Goal: Task Accomplishment & Management: Manage account settings

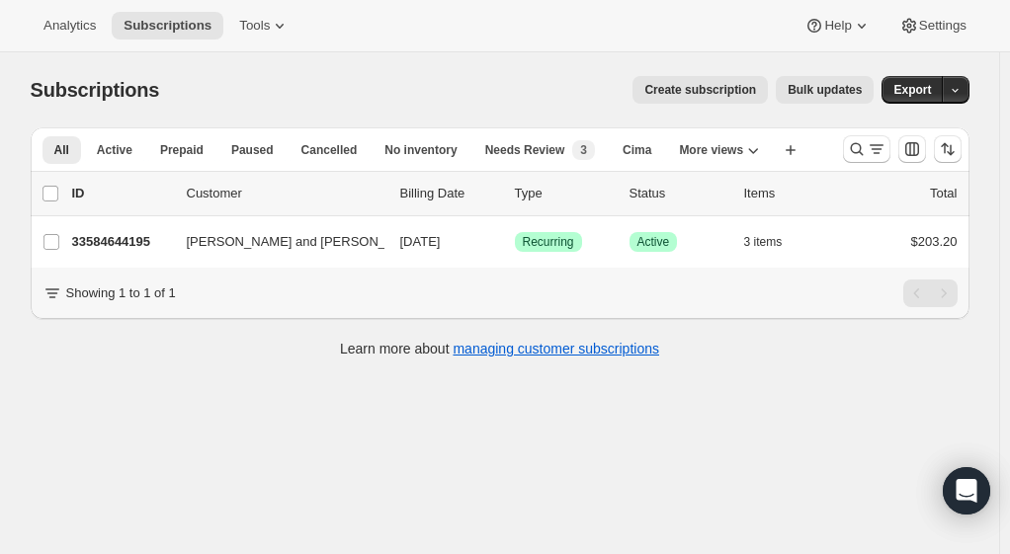
click at [79, 31] on span "Analytics" at bounding box center [69, 26] width 52 height 16
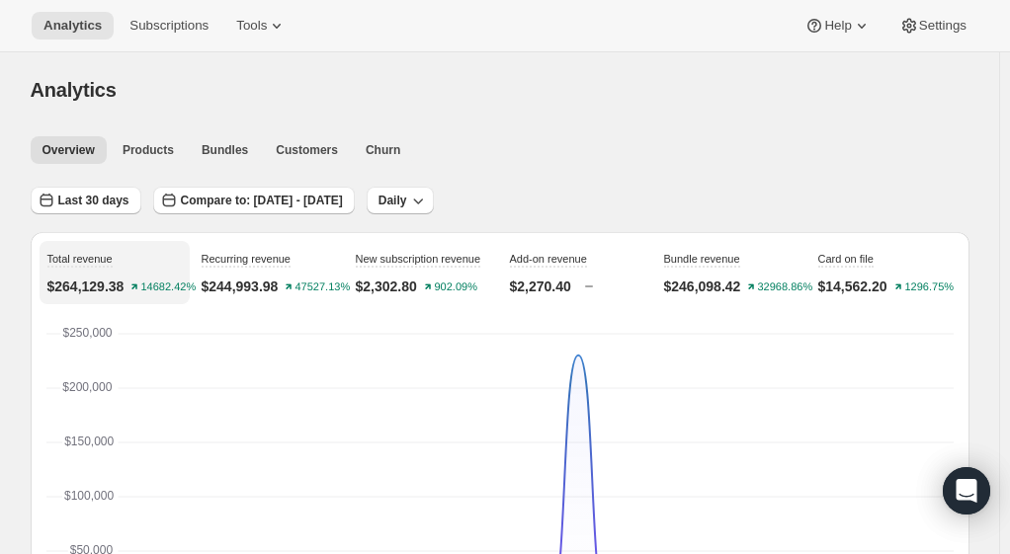
click at [154, 34] on button "Subscriptions" at bounding box center [169, 26] width 103 height 28
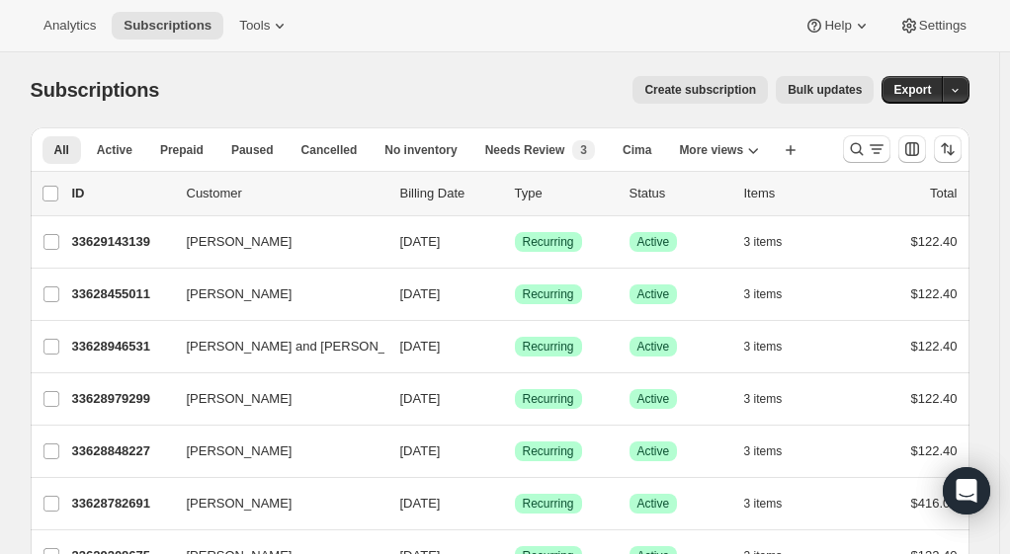
click at [927, 30] on span "Settings" at bounding box center [942, 26] width 47 height 16
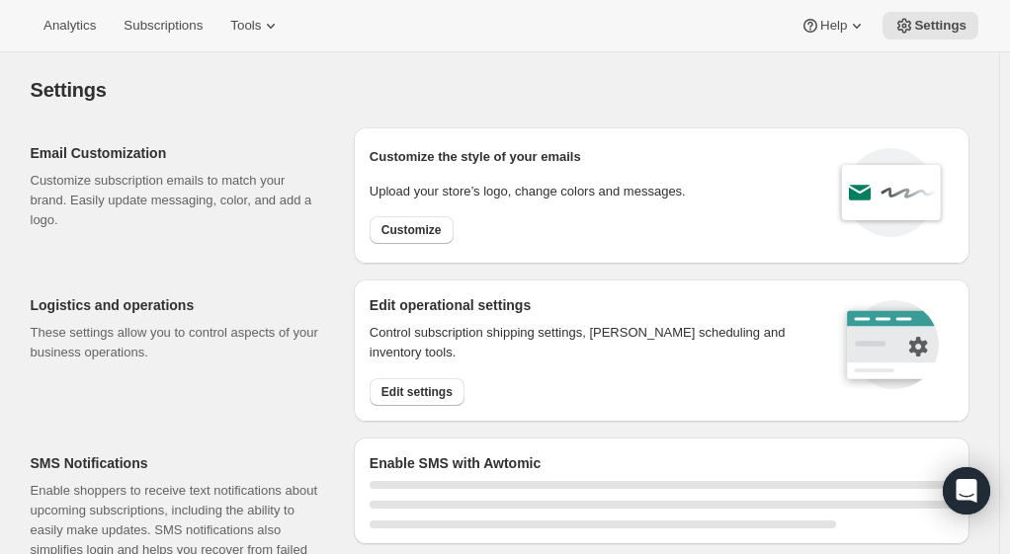
select select "22:00"
select select "09:00"
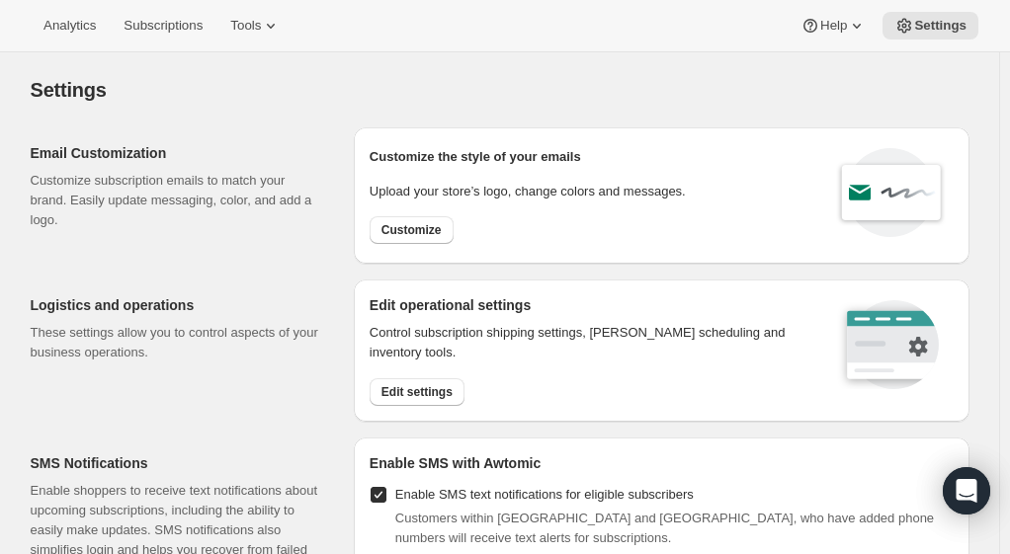
checkbox input "true"
select select "17:00"
click at [168, 28] on span "Subscriptions" at bounding box center [163, 26] width 79 height 16
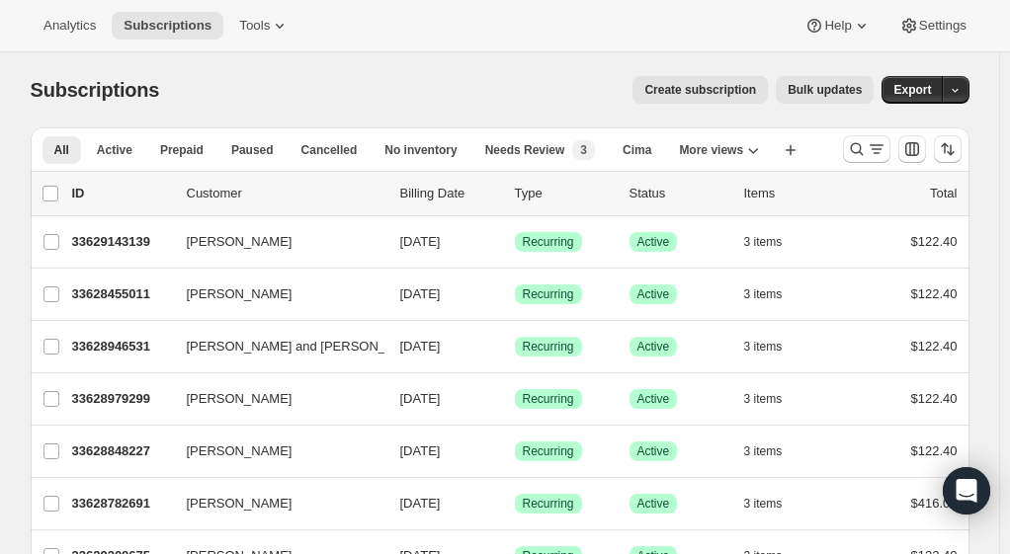
click at [65, 146] on span "All" at bounding box center [61, 150] width 15 height 16
click at [715, 152] on span "More views" at bounding box center [711, 150] width 64 height 16
click at [786, 152] on icon "button" at bounding box center [791, 150] width 10 height 10
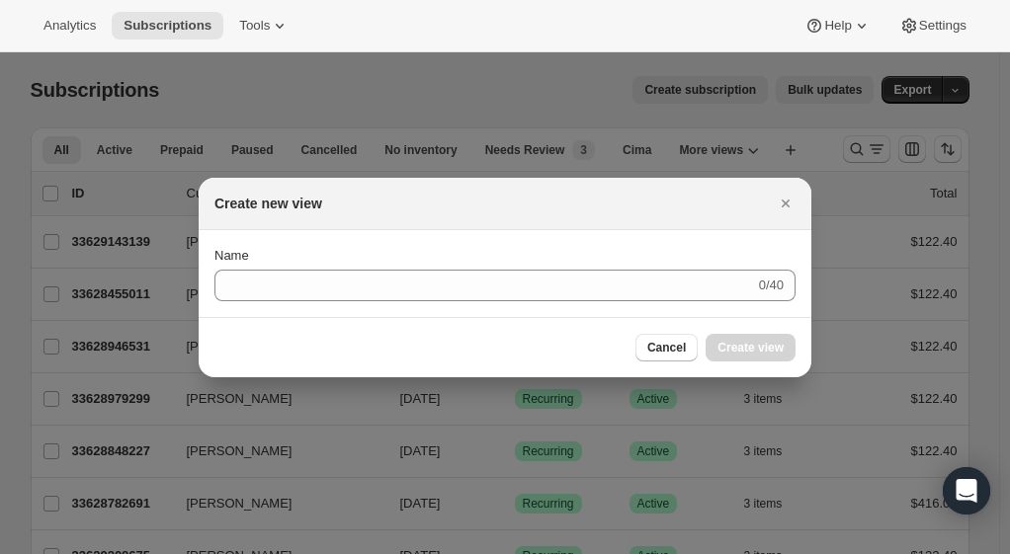
click at [686, 345] on span "Cancel" at bounding box center [666, 348] width 39 height 16
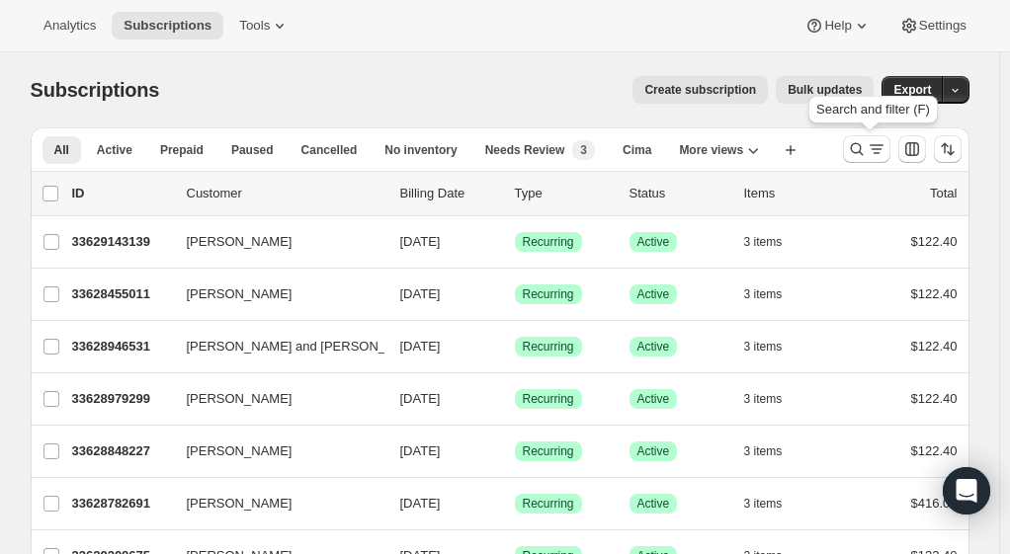
click at [868, 161] on button "Search and filter results" at bounding box center [866, 149] width 47 height 28
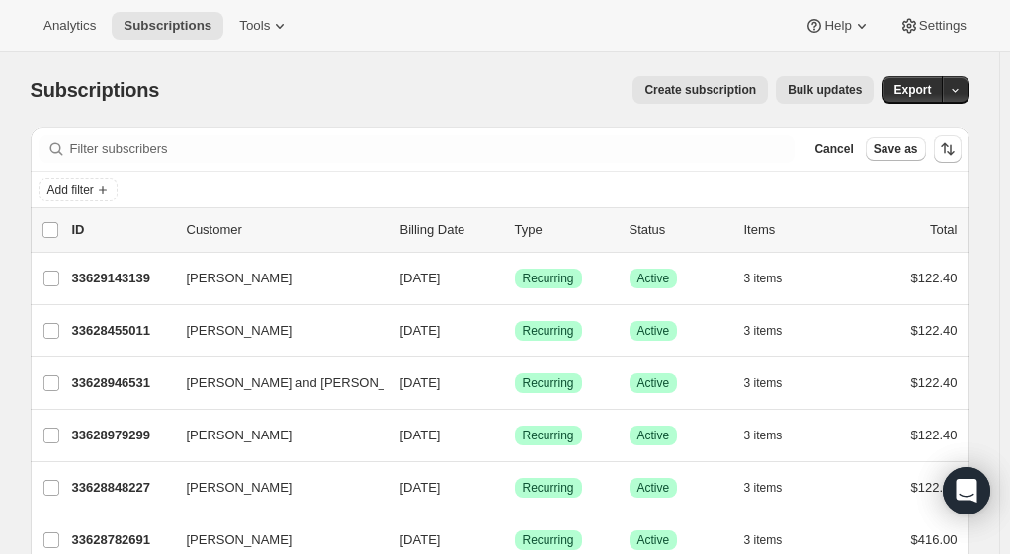
click at [107, 186] on icon "Add filter" at bounding box center [103, 190] width 16 height 16
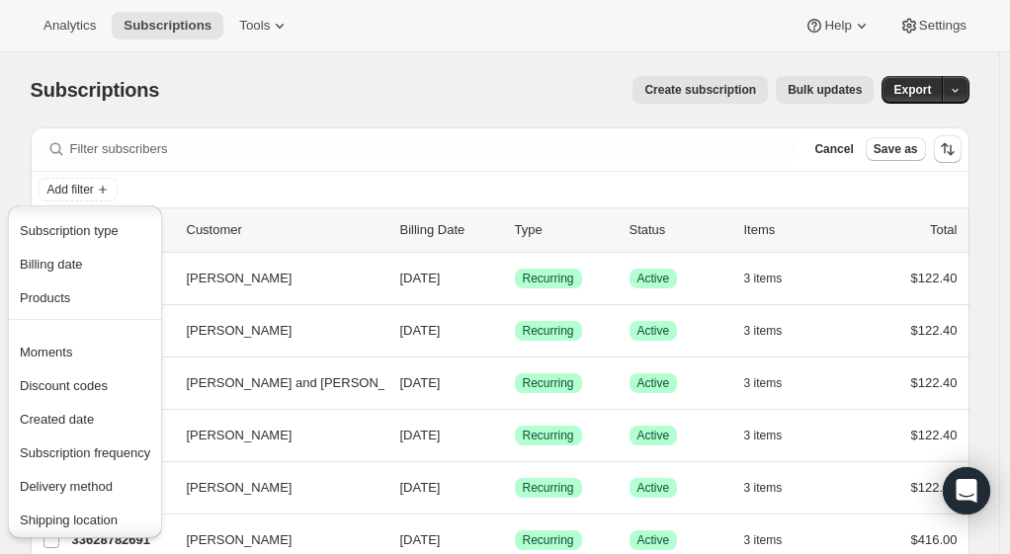
scroll to position [51, 0]
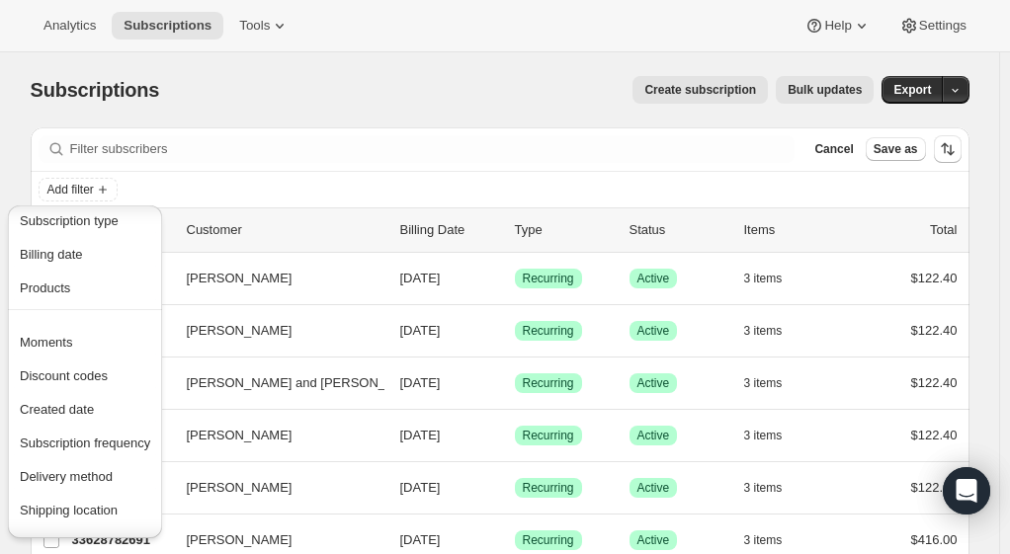
click at [69, 406] on span "Created date" at bounding box center [57, 409] width 74 height 15
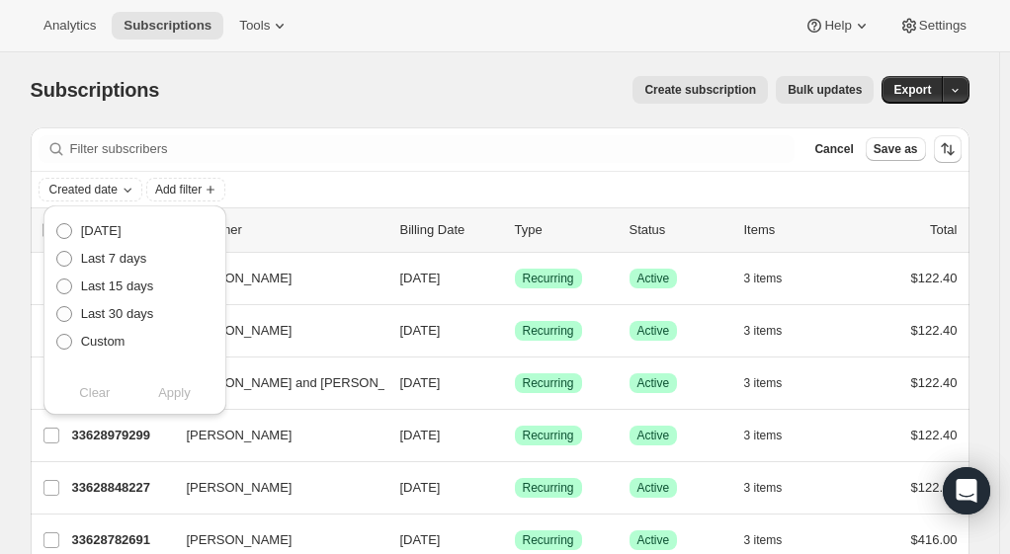
click at [63, 312] on span at bounding box center [64, 314] width 16 height 16
click at [57, 307] on input "Last 30 days" at bounding box center [56, 306] width 1 height 1
radio input "true"
click at [179, 399] on span "Apply" at bounding box center [174, 393] width 33 height 20
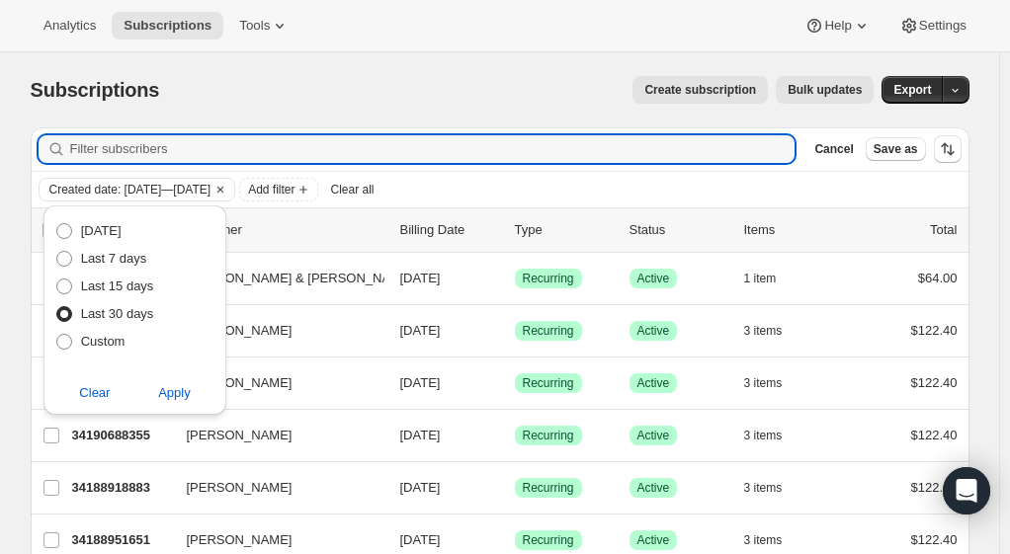
click at [488, 158] on input "Filter subscribers" at bounding box center [432, 149] width 725 height 28
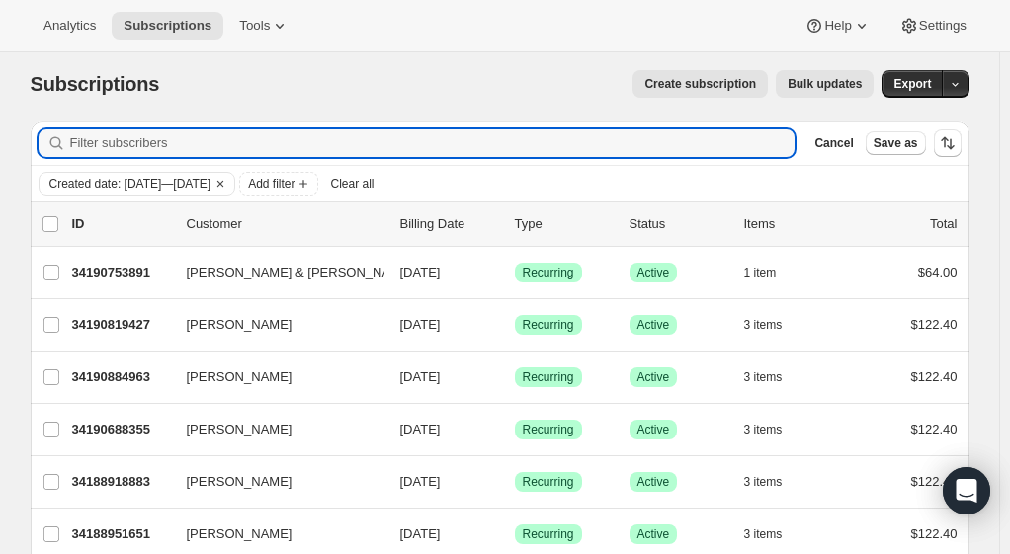
scroll to position [0, 0]
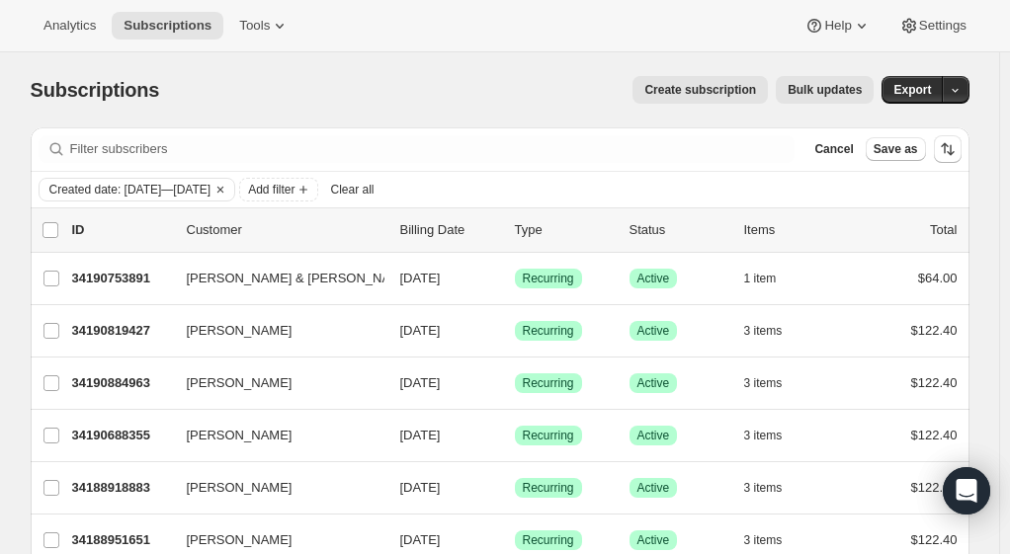
click at [294, 189] on span "Add filter" at bounding box center [271, 190] width 46 height 16
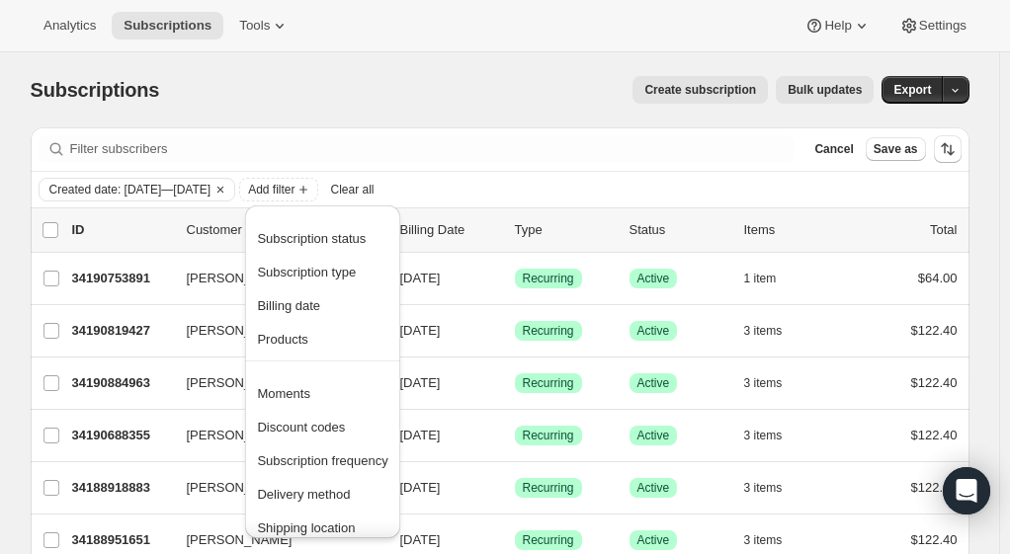
click at [362, 117] on div "Subscriptions. This page is ready Subscriptions Create subscription Bulk update…" at bounding box center [500, 89] width 939 height 75
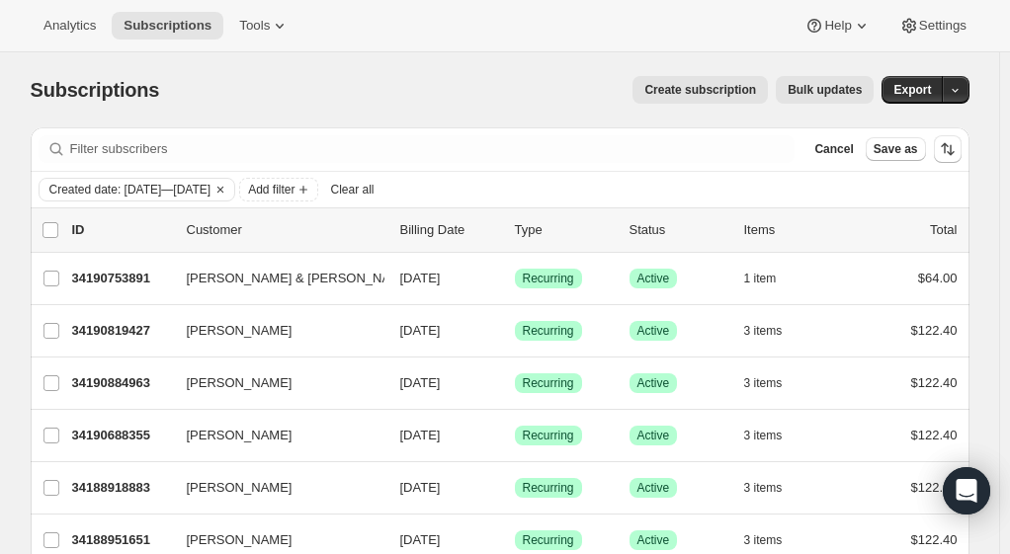
click at [853, 150] on span "Cancel" at bounding box center [833, 149] width 39 height 16
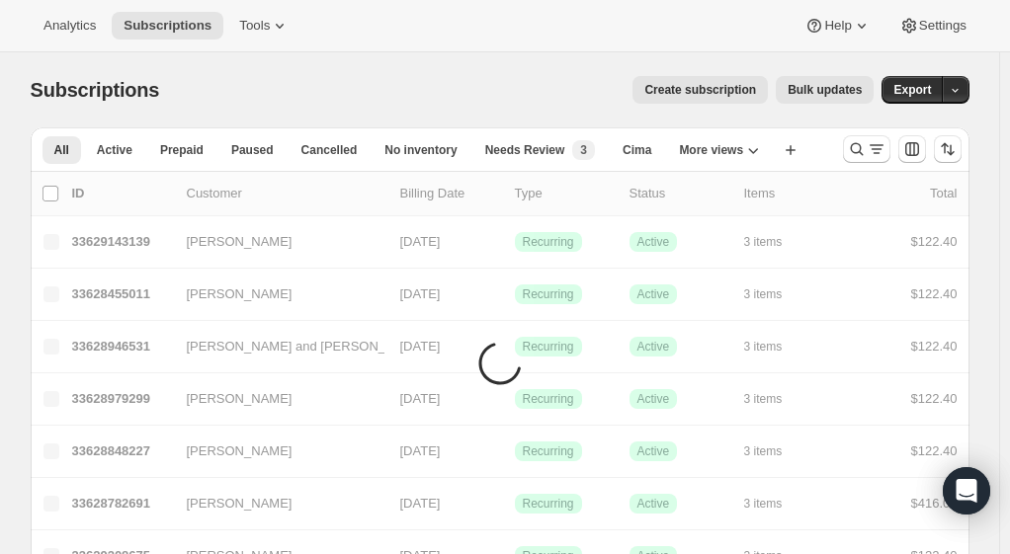
click at [718, 150] on span "More views" at bounding box center [711, 150] width 64 height 16
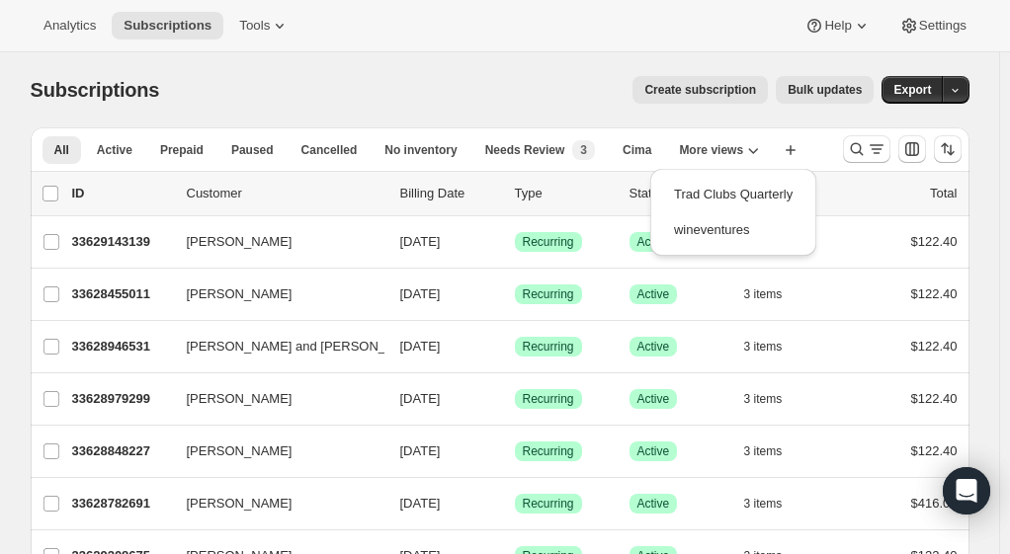
click at [739, 230] on button "wineventures" at bounding box center [733, 230] width 150 height 36
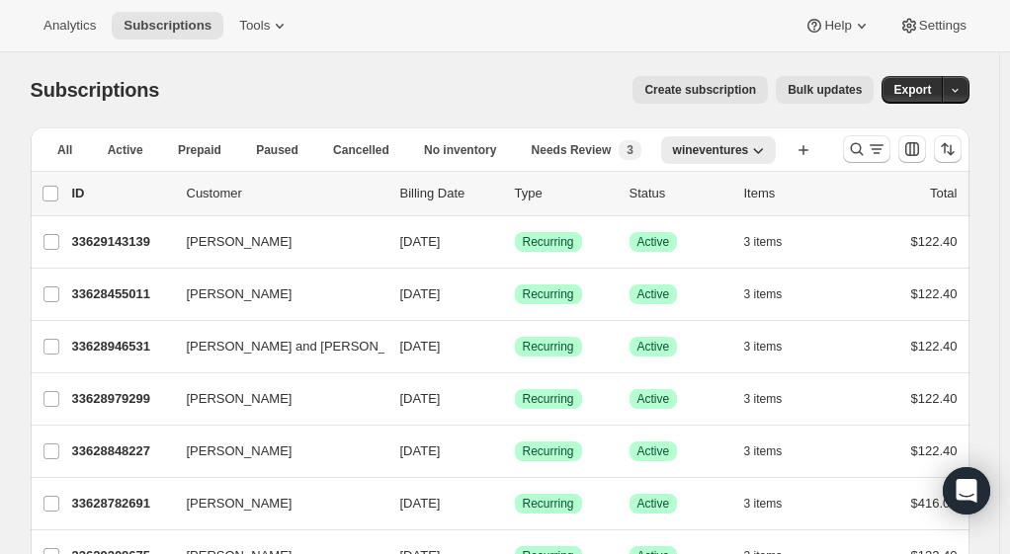
click at [765, 154] on icon "button" at bounding box center [758, 150] width 20 height 20
click at [749, 190] on span "Duplicate view" at bounding box center [736, 190] width 83 height 15
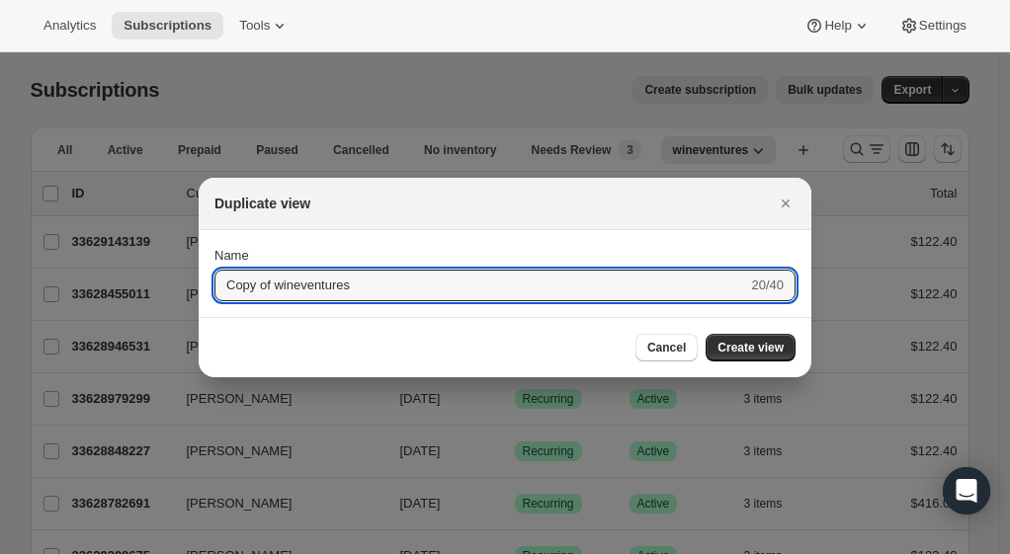
click at [683, 347] on span "Cancel" at bounding box center [666, 348] width 39 height 16
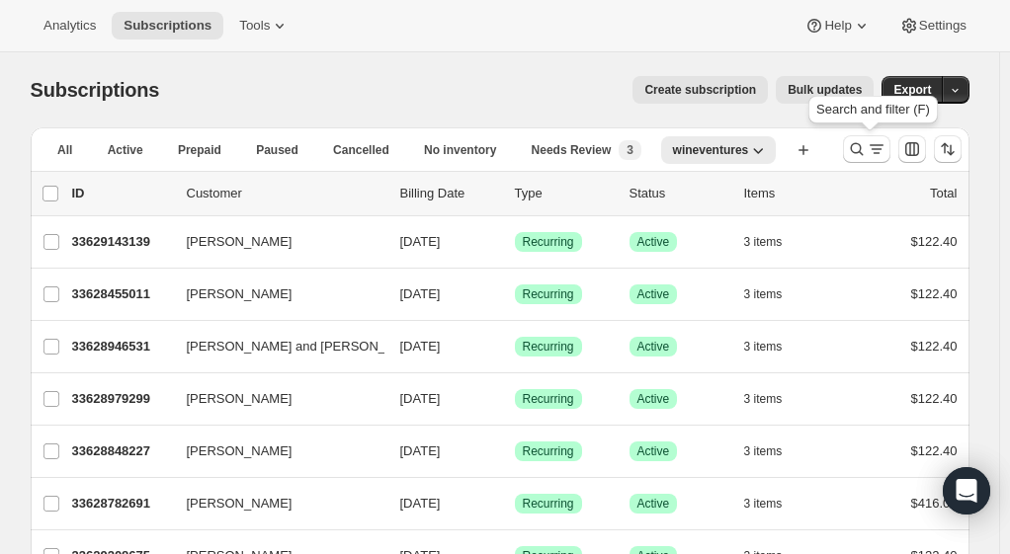
click at [863, 146] on icon "Search and filter results" at bounding box center [857, 149] width 20 height 20
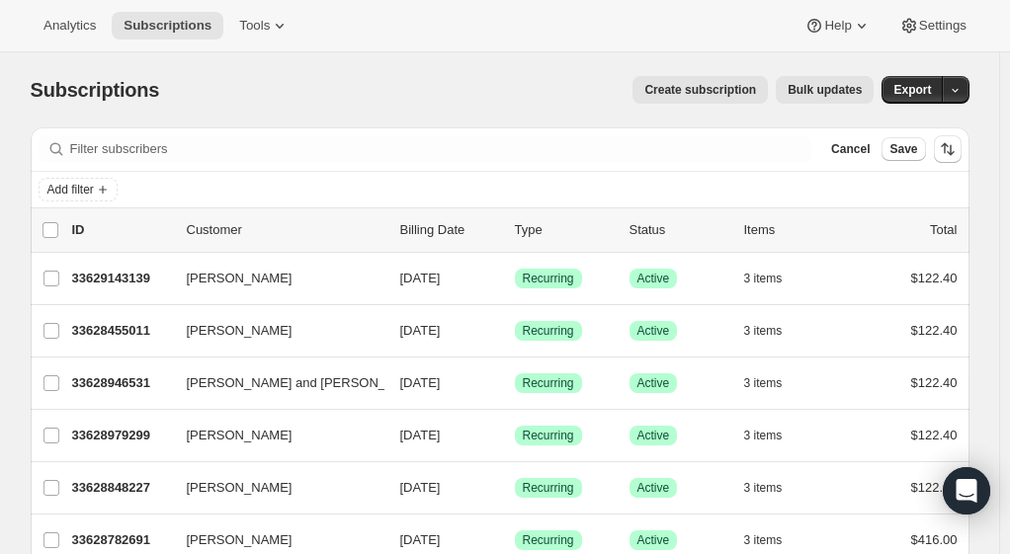
click at [104, 189] on icon "Add filter" at bounding box center [103, 190] width 16 height 16
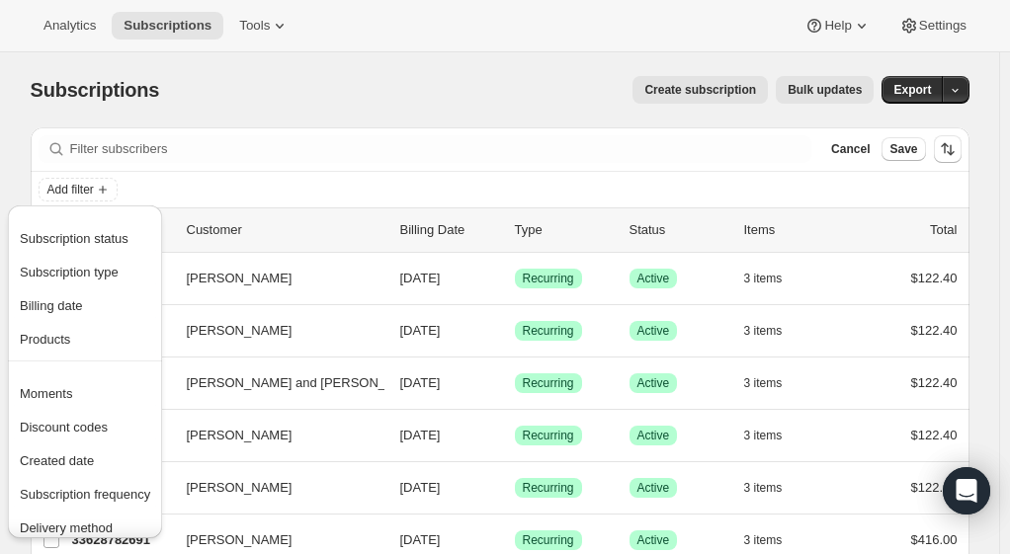
click at [103, 227] on button "Subscription status" at bounding box center [85, 238] width 142 height 32
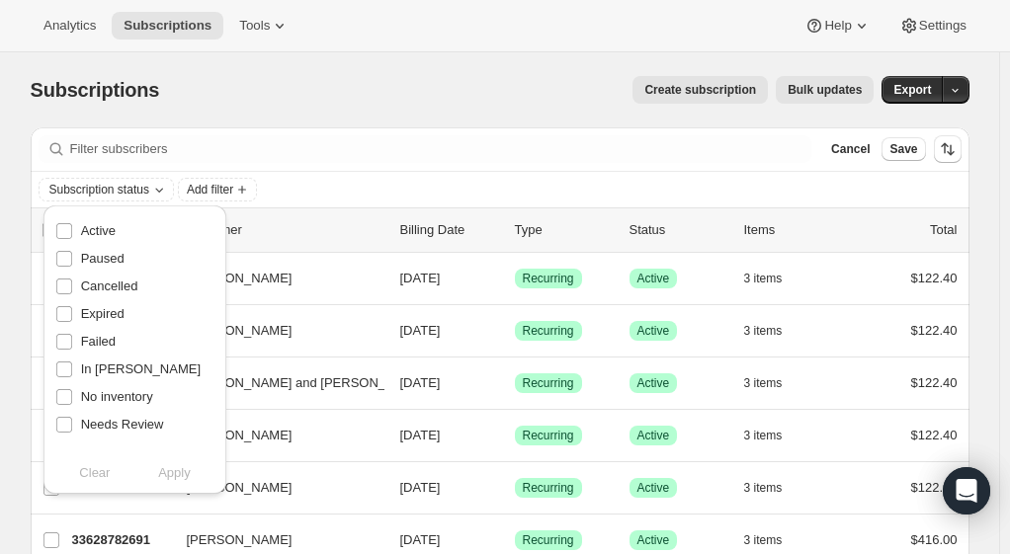
click at [67, 237] on input "Active" at bounding box center [64, 231] width 16 height 16
checkbox input "true"
click at [218, 190] on span "Add filter" at bounding box center [210, 190] width 46 height 16
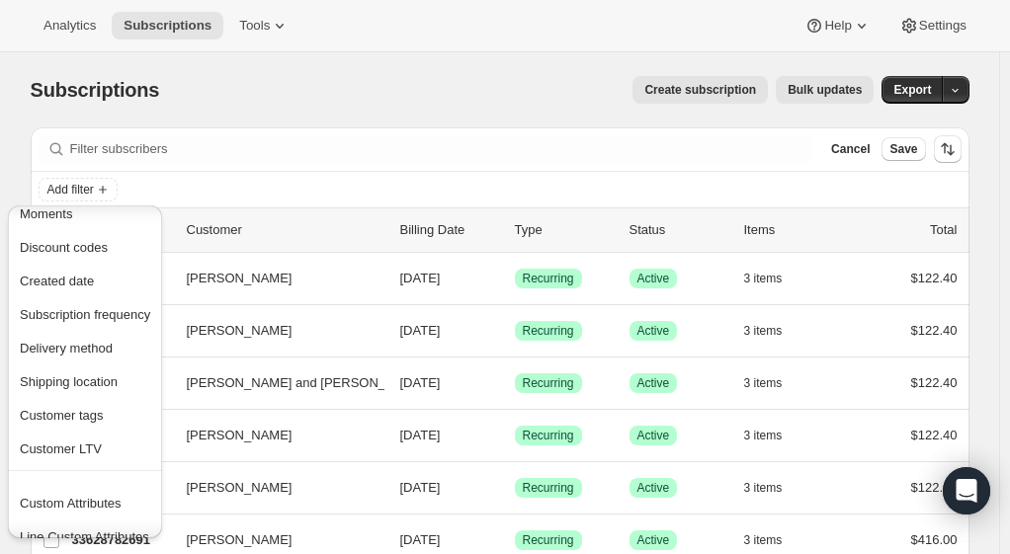
scroll to position [199, 0]
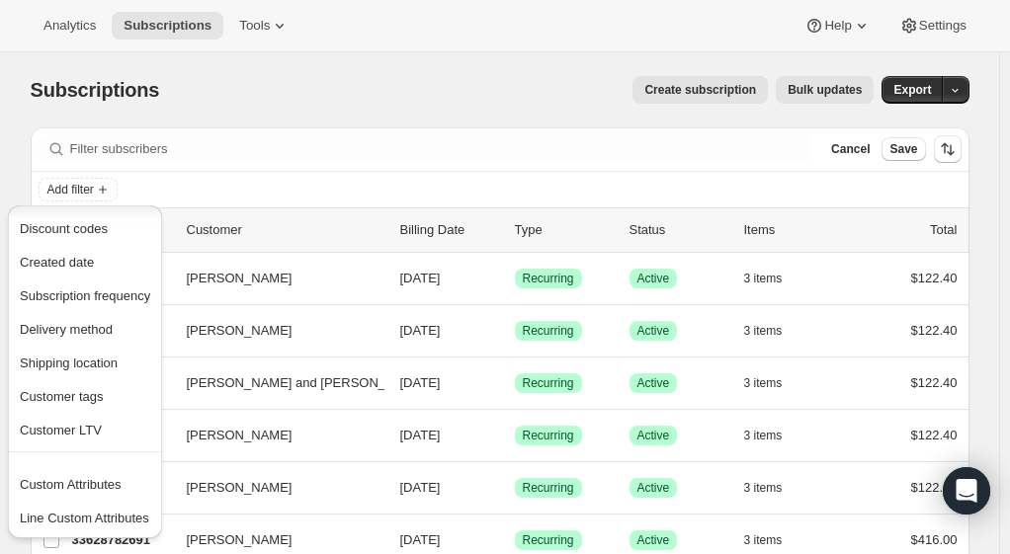
click at [73, 389] on span "Customer tags" at bounding box center [62, 396] width 84 height 15
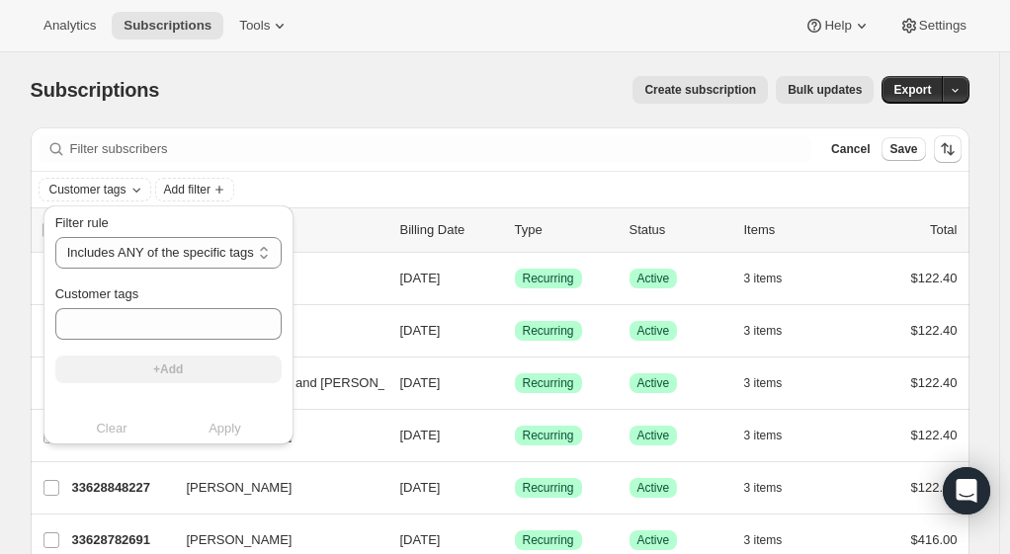
click at [151, 255] on select "Includes ANY of the specific tags Includes ALL of the specific tags Includes ON…" at bounding box center [168, 253] width 226 height 32
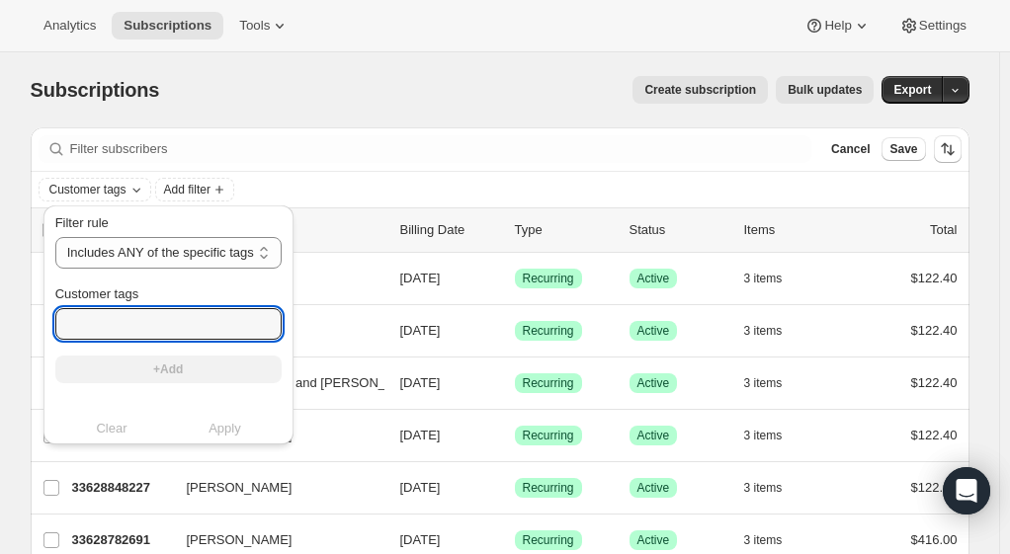
click at [148, 320] on input "Customer tags" at bounding box center [168, 324] width 226 height 32
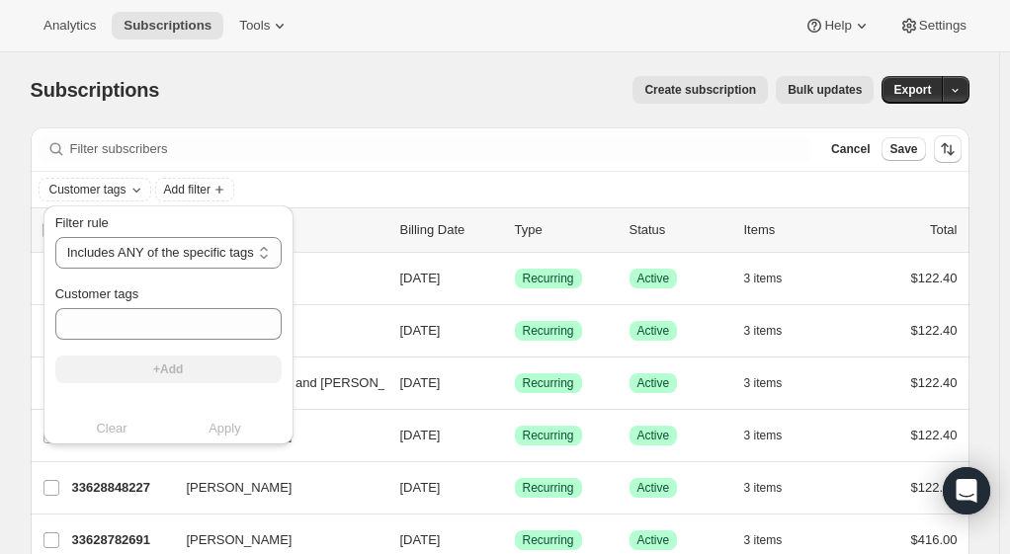
click at [211, 253] on select "Includes ANY of the specific tags Includes ALL of the specific tags Includes ON…" at bounding box center [168, 253] width 226 height 32
click at [212, 260] on select "Includes ANY of the specific tags Includes ALL of the specific tags Includes ON…" at bounding box center [168, 253] width 226 height 32
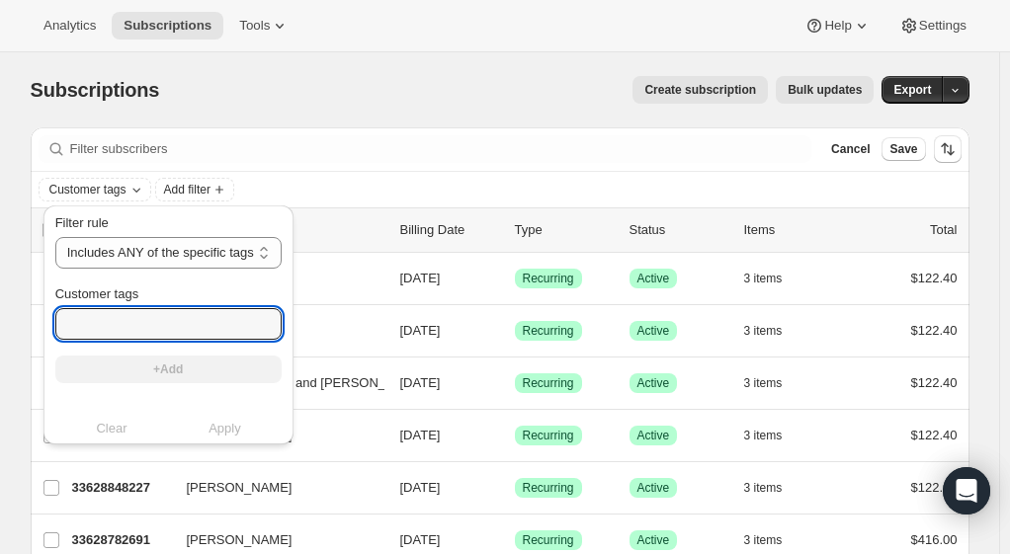
click at [144, 328] on input "Customer tags" at bounding box center [168, 324] width 226 height 32
type input "c"
type input "The Cab Drop"
click at [196, 374] on button "+Add" at bounding box center [168, 370] width 226 height 28
click at [111, 330] on input "Customer tags" at bounding box center [168, 324] width 226 height 32
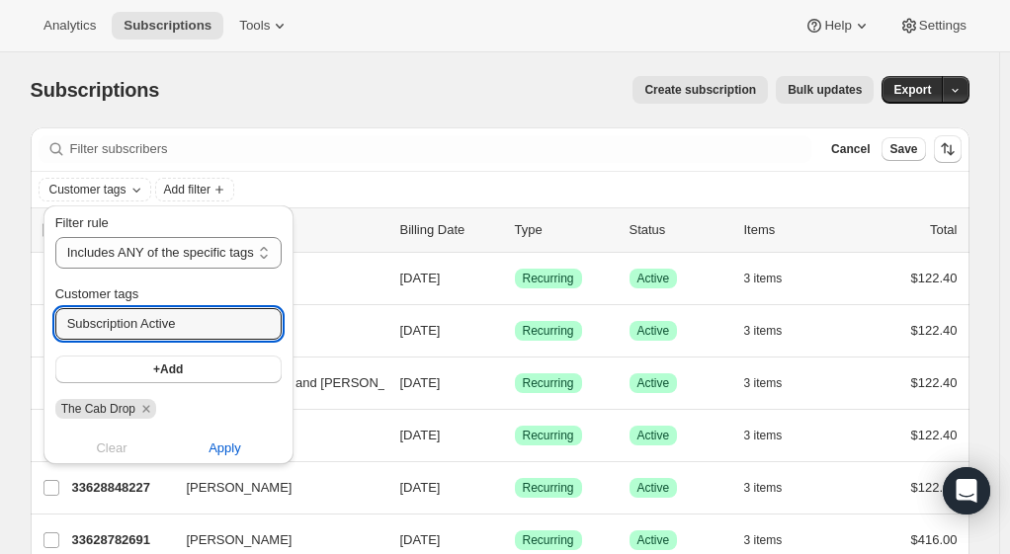
type input "Subscription Active"
click at [225, 380] on button "+Add" at bounding box center [168, 370] width 226 height 28
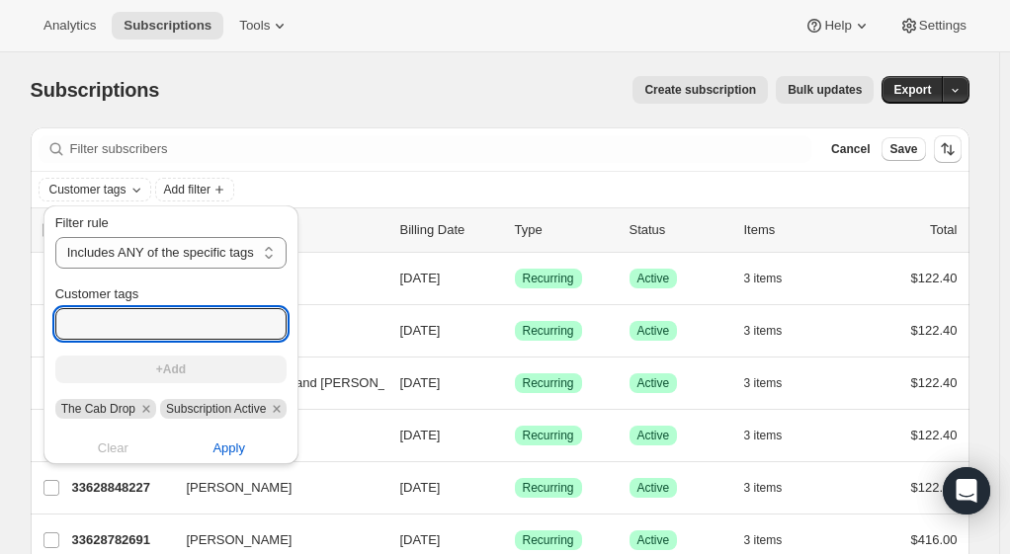
click at [209, 328] on input "Customer tags" at bounding box center [171, 324] width 232 height 32
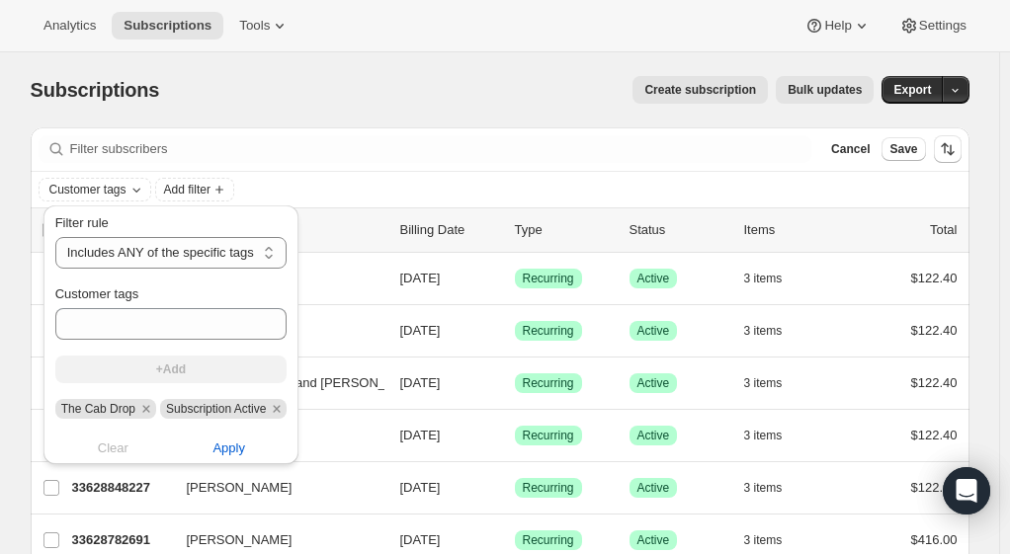
click at [158, 251] on select "Includes ANY of the specific tags Includes ALL of the specific tags Includes ON…" at bounding box center [171, 253] width 232 height 32
select select "all"
click at [55, 237] on select "Includes ANY of the specific tags Includes ALL of the specific tags Includes ON…" at bounding box center [171, 253] width 232 height 32
click at [225, 449] on span "Apply" at bounding box center [228, 449] width 33 height 20
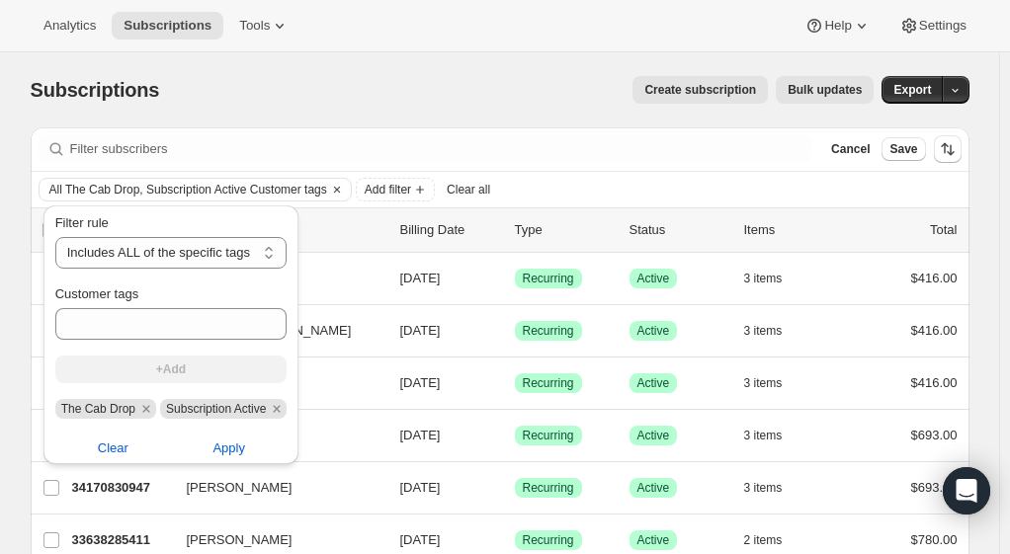
click at [231, 453] on span "Apply" at bounding box center [228, 449] width 33 height 20
click at [236, 450] on span "Apply" at bounding box center [228, 449] width 33 height 20
drag, startPoint x: 225, startPoint y: 449, endPoint x: 196, endPoint y: 443, distance: 30.2
click at [196, 443] on button "Apply" at bounding box center [228, 449] width 139 height 32
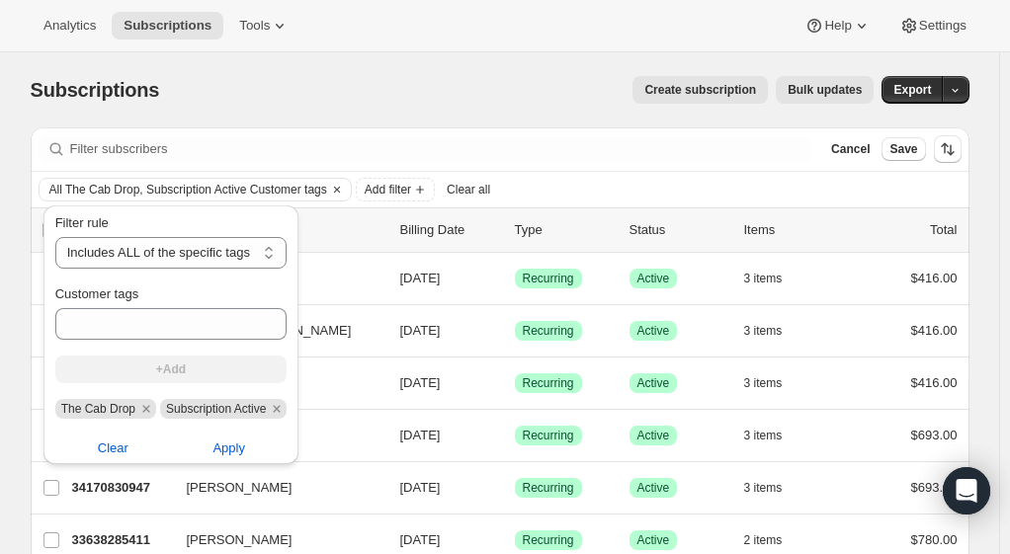
click at [226, 448] on span "Apply" at bounding box center [228, 449] width 33 height 20
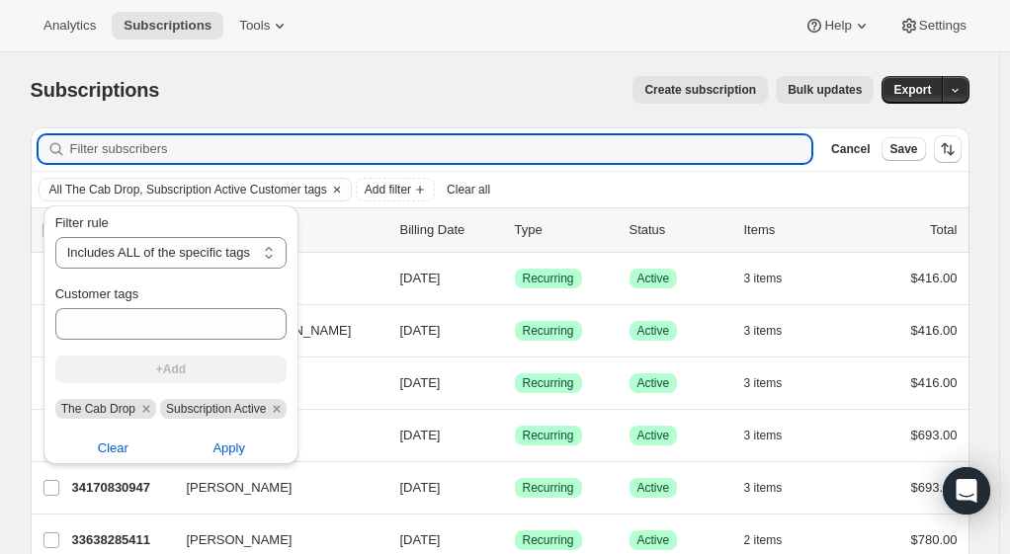
click at [526, 141] on input "Filter subscribers" at bounding box center [441, 149] width 742 height 28
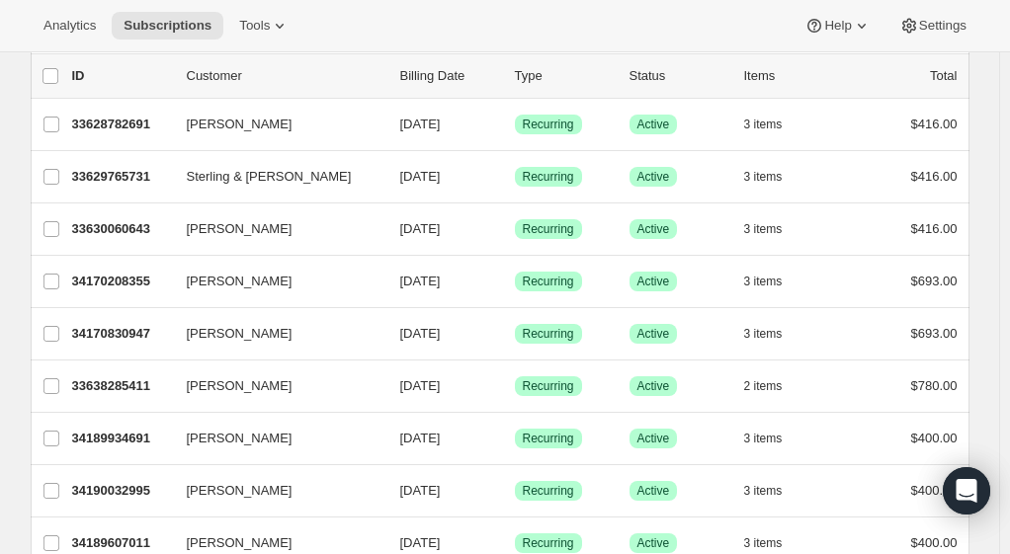
scroll to position [0, 0]
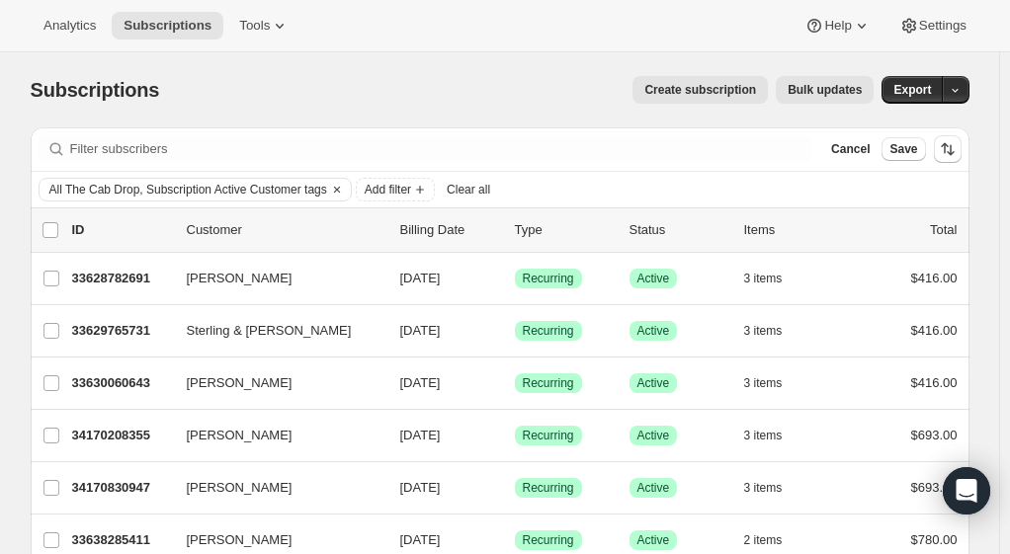
click at [407, 194] on span "Add filter" at bounding box center [388, 190] width 46 height 16
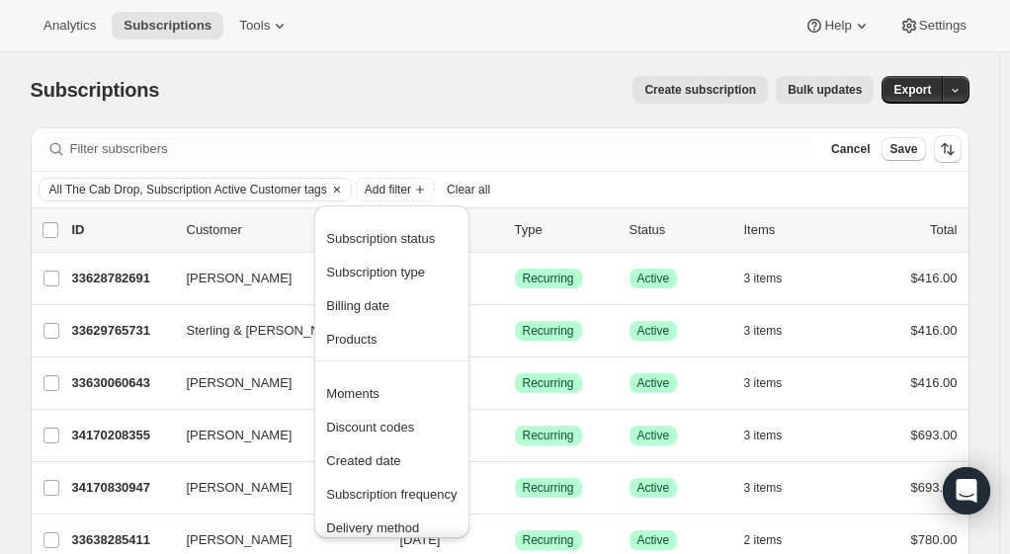
click at [392, 463] on span "Created date" at bounding box center [363, 461] width 74 height 15
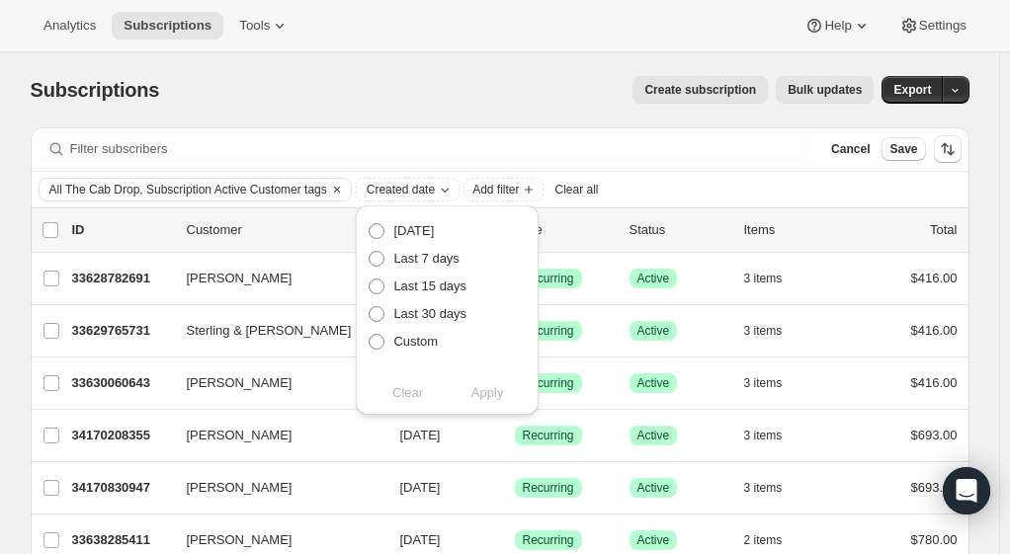
click at [380, 312] on span at bounding box center [377, 314] width 16 height 16
click at [370, 307] on input "Last 30 days" at bounding box center [369, 306] width 1 height 1
radio input "true"
click at [381, 339] on span at bounding box center [377, 342] width 16 height 16
click at [370, 335] on input "Custom" at bounding box center [369, 334] width 1 height 1
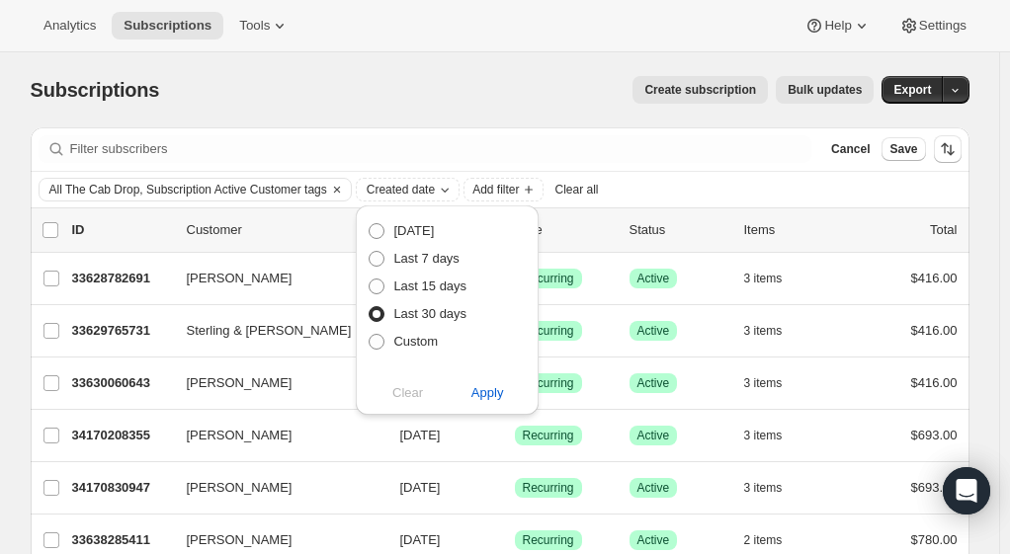
radio input "true"
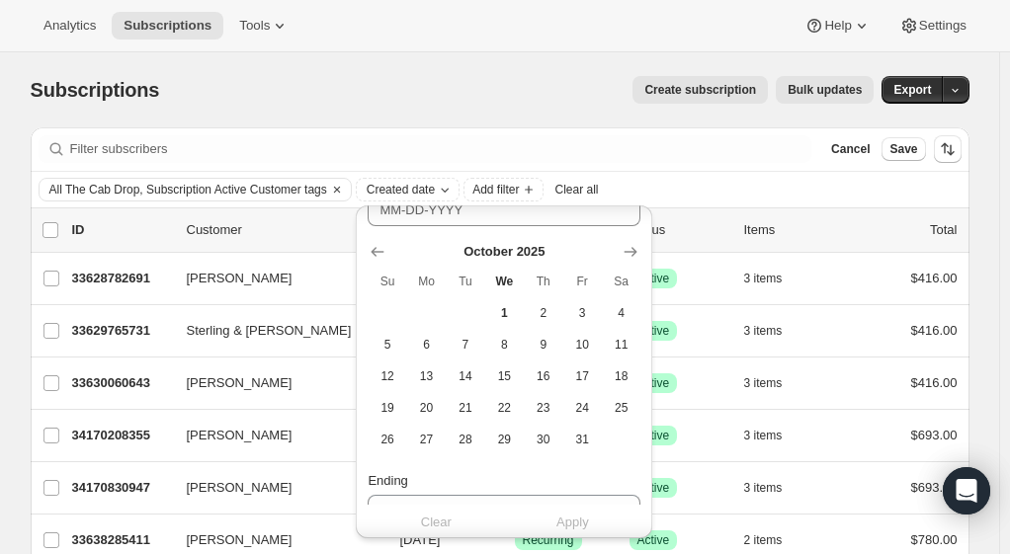
scroll to position [220, 0]
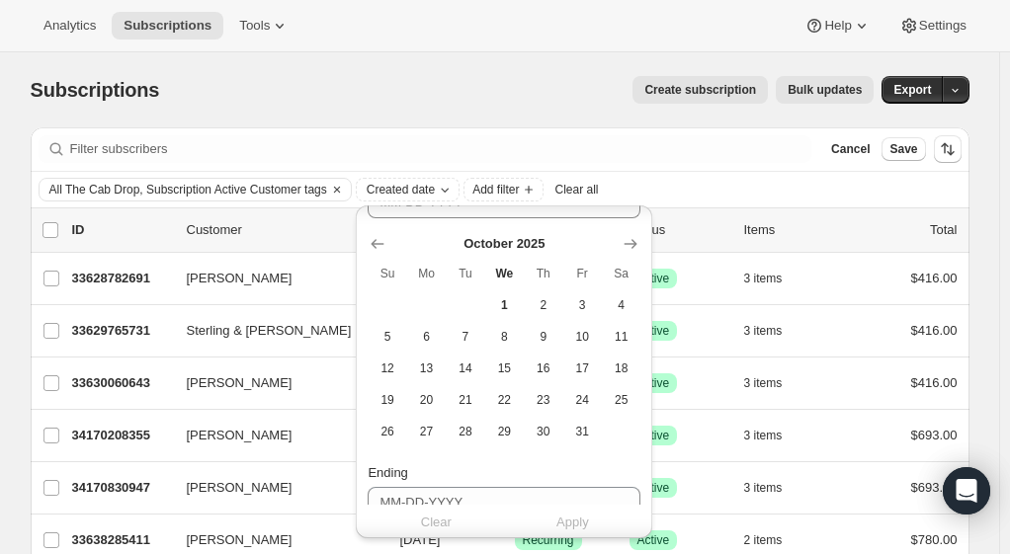
click at [379, 241] on icon "Show previous month, September 2025" at bounding box center [378, 244] width 20 height 20
click at [424, 308] on span "1" at bounding box center [426, 305] width 23 height 16
click at [467, 443] on button "30" at bounding box center [465, 432] width 39 height 32
click at [429, 307] on span "1" at bounding box center [426, 305] width 23 height 16
type input "09-01-2025"
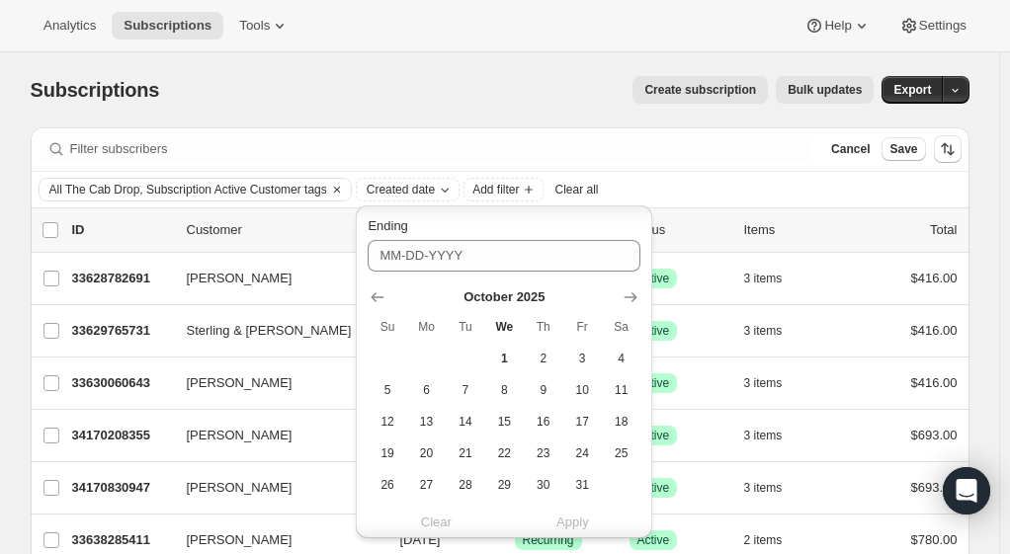
scroll to position [474, 0]
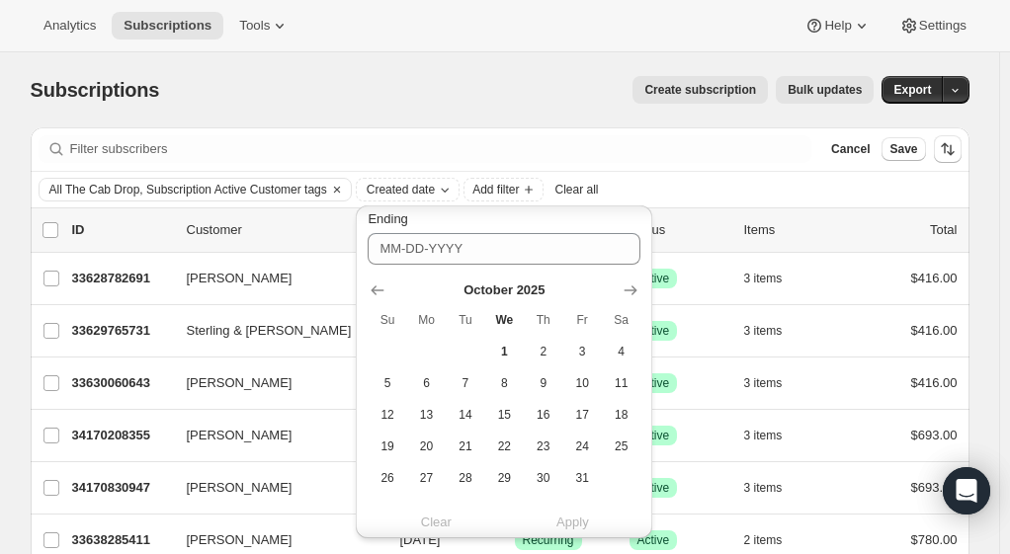
click at [377, 295] on icon "Show previous month, September 2025" at bounding box center [378, 291] width 20 height 20
click at [470, 470] on span "30" at bounding box center [465, 478] width 23 height 16
type input "09-30-2025"
click at [572, 523] on span "Apply" at bounding box center [572, 523] width 33 height 20
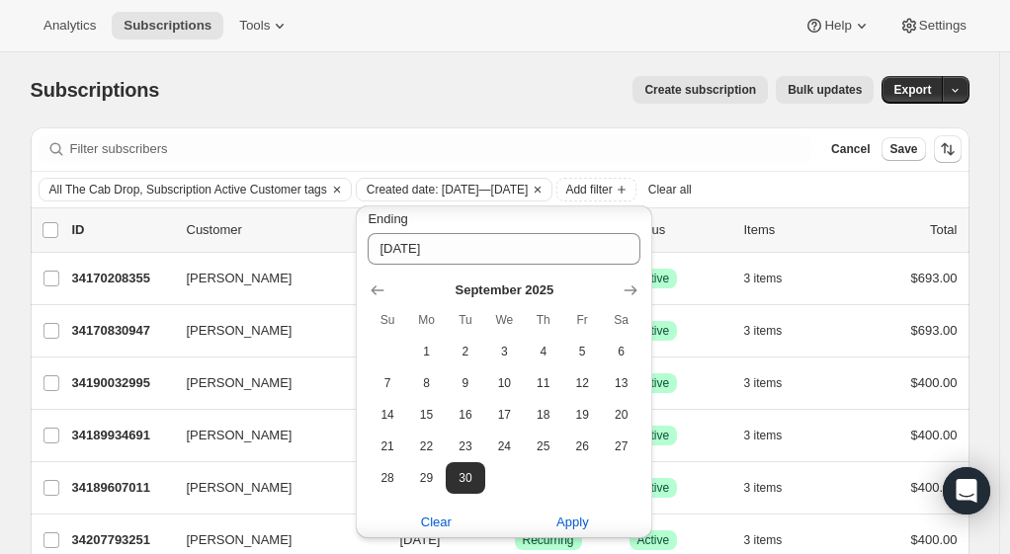
click at [508, 113] on div "Subscriptions. This page is ready Subscriptions Create subscription Bulk update…" at bounding box center [500, 89] width 939 height 75
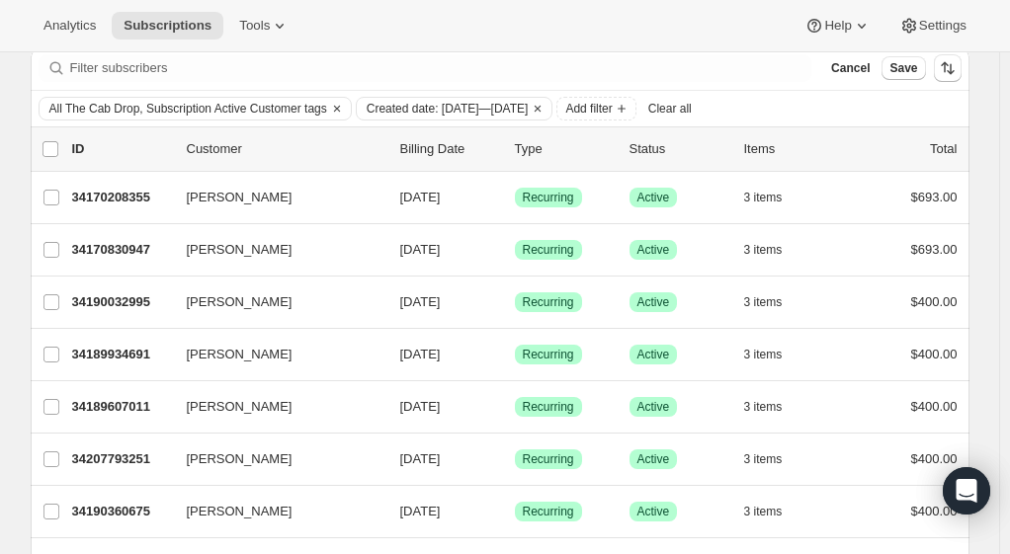
scroll to position [0, 0]
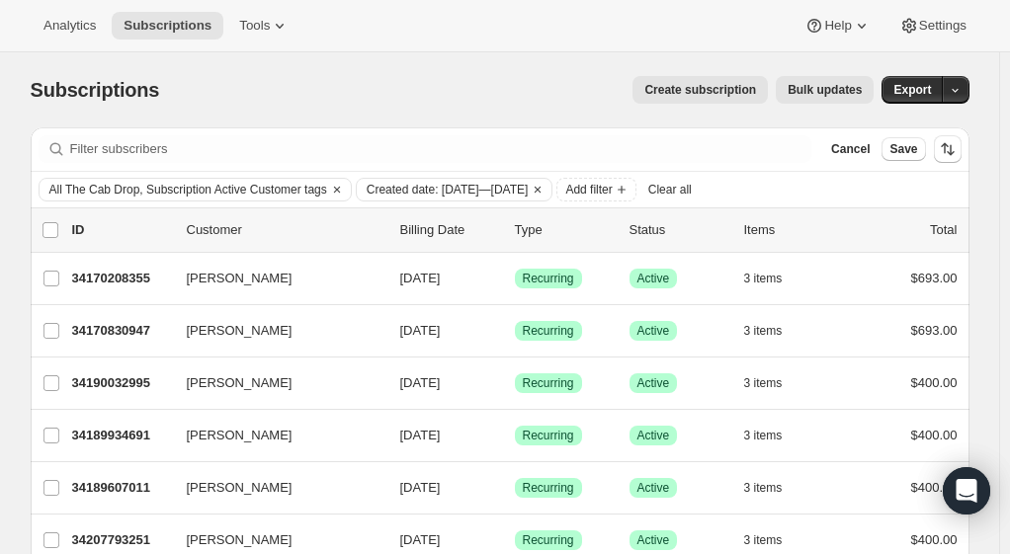
click at [105, 282] on p "34170208355" at bounding box center [121, 279] width 99 height 20
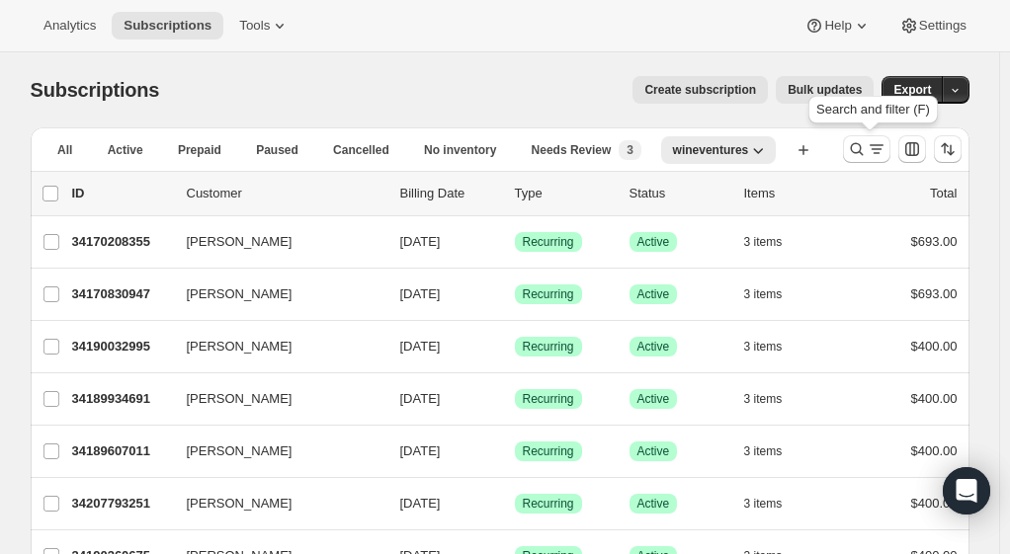
click at [867, 149] on icon "Search and filter results" at bounding box center [857, 149] width 20 height 20
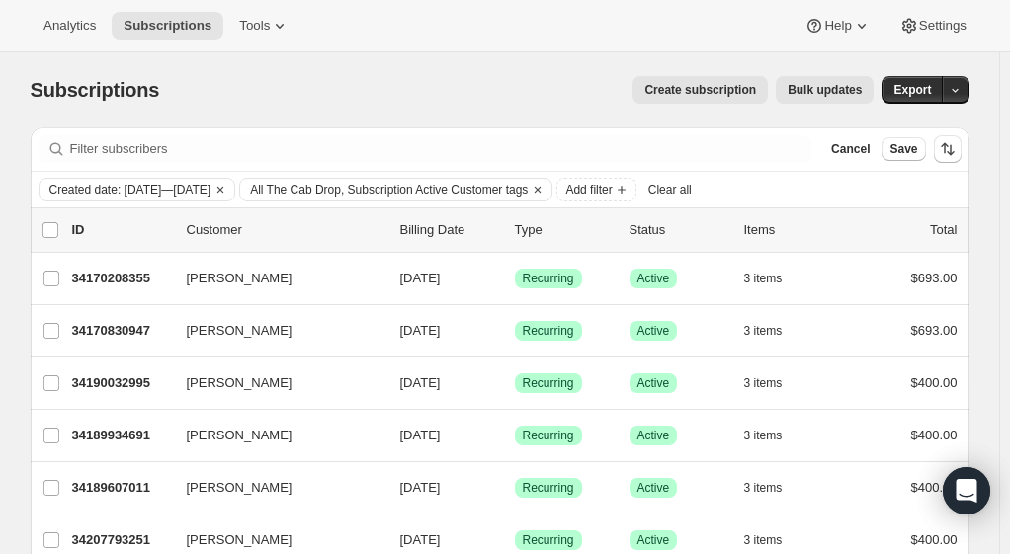
click at [612, 191] on span "Add filter" at bounding box center [588, 190] width 46 height 16
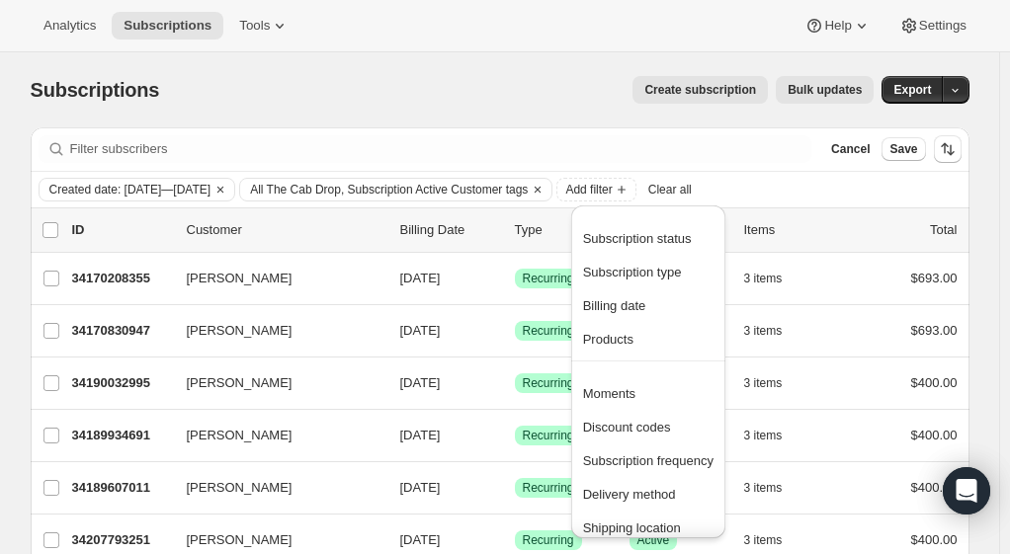
click at [211, 190] on span "Created date: [DATE]—[DATE]" at bounding box center [130, 190] width 162 height 16
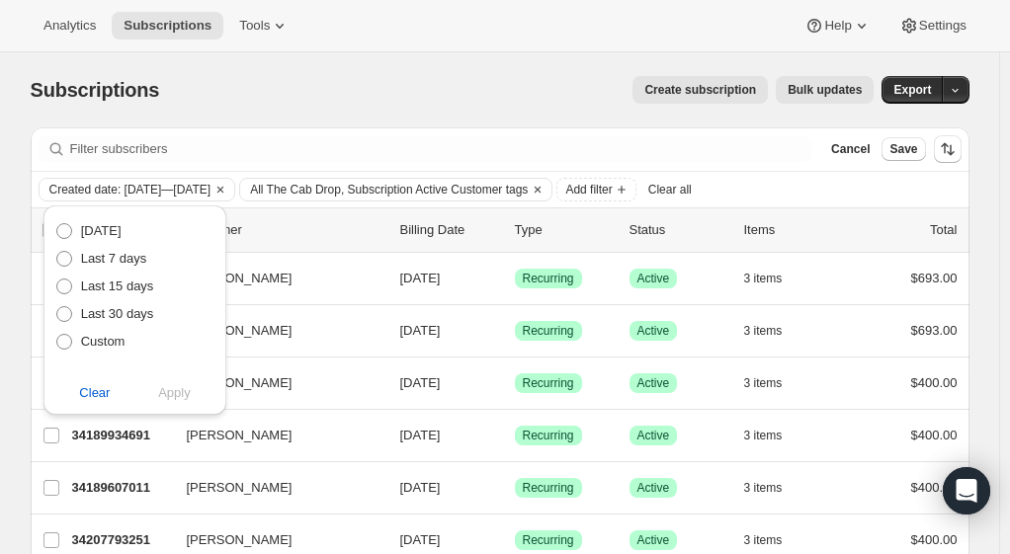
click at [528, 190] on span "All The Cab Drop, Subscription Active Customer tags" at bounding box center [389, 190] width 278 height 16
select select "all"
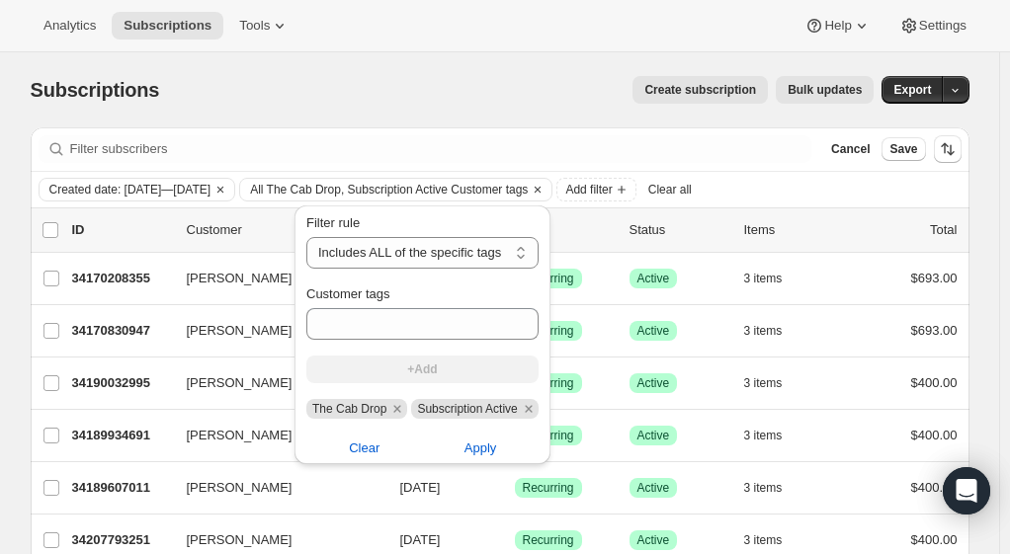
click at [391, 407] on icon "Remove The Cab Drop" at bounding box center [397, 409] width 18 height 18
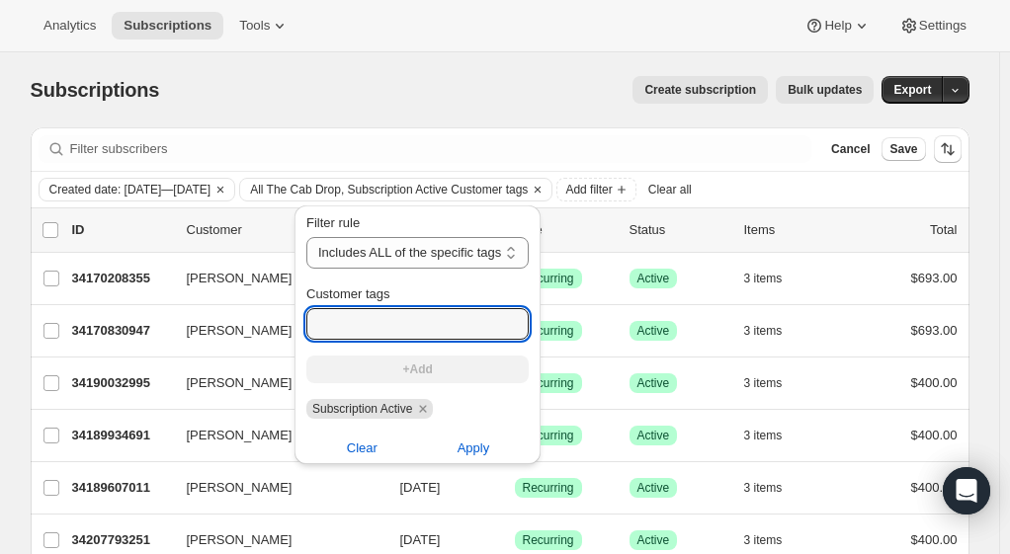
click at [360, 316] on input "Customer tags" at bounding box center [417, 324] width 222 height 32
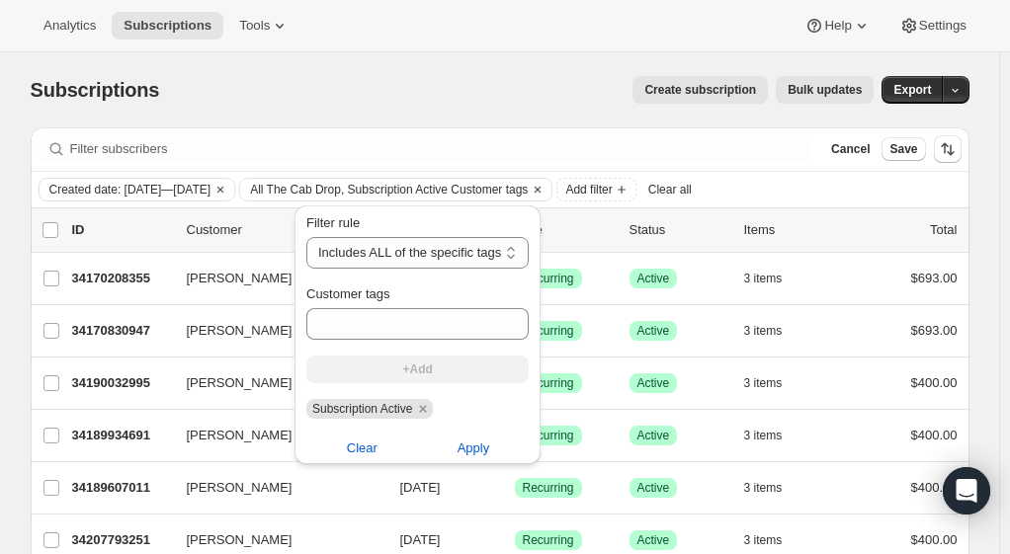
click at [612, 192] on span "Add filter" at bounding box center [588, 190] width 46 height 16
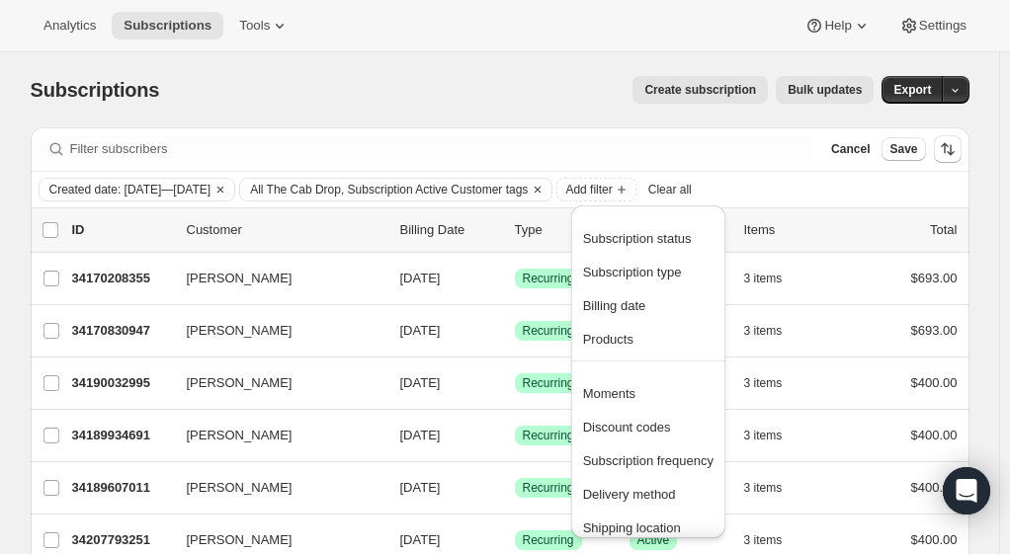
click at [502, 194] on span "All The Cab Drop, Subscription Active Customer tags" at bounding box center [389, 190] width 278 height 16
select select "all"
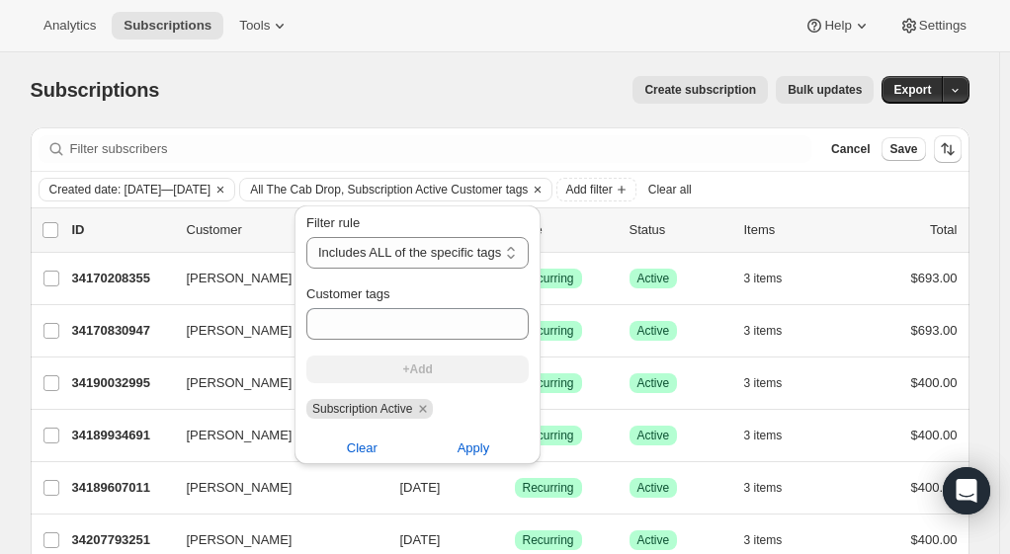
click at [464, 450] on span "Apply" at bounding box center [473, 449] width 33 height 20
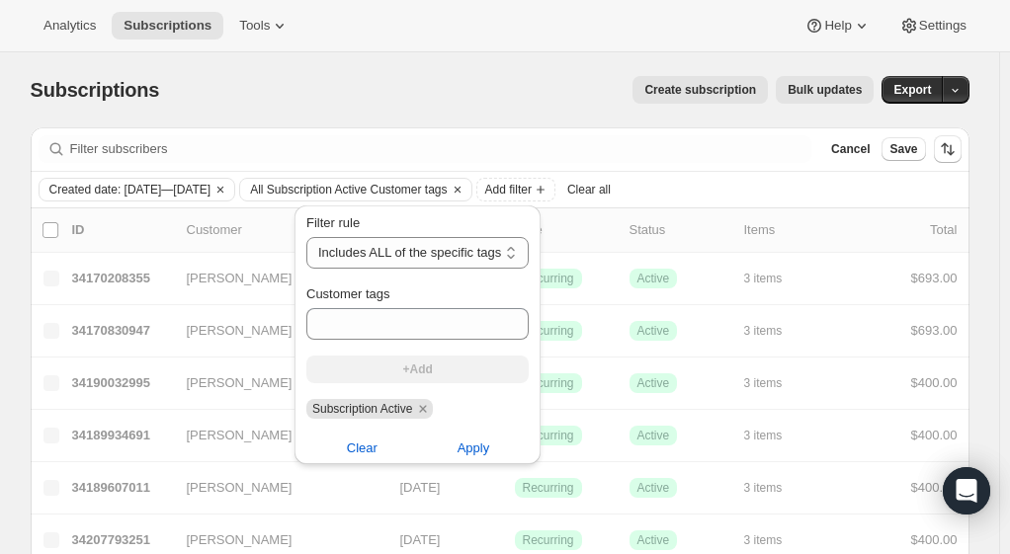
click at [532, 188] on span "Add filter" at bounding box center [508, 190] width 46 height 16
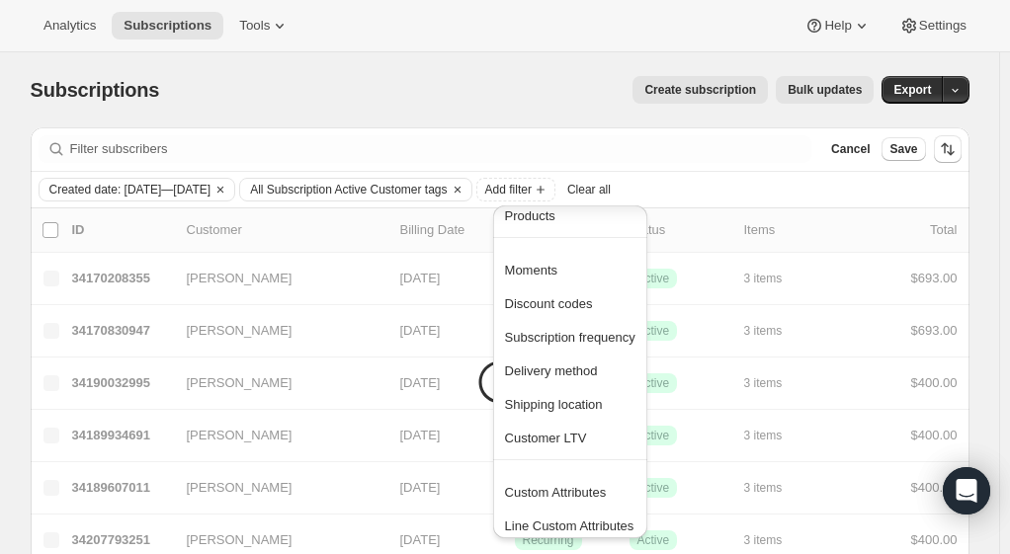
scroll to position [131, 0]
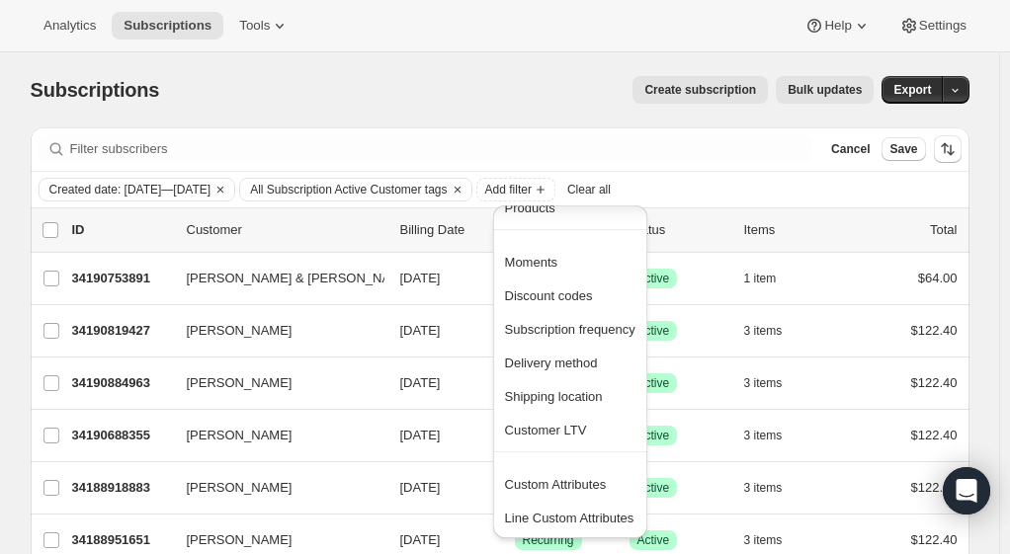
click at [581, 486] on span "Custom Attributes" at bounding box center [556, 484] width 102 height 15
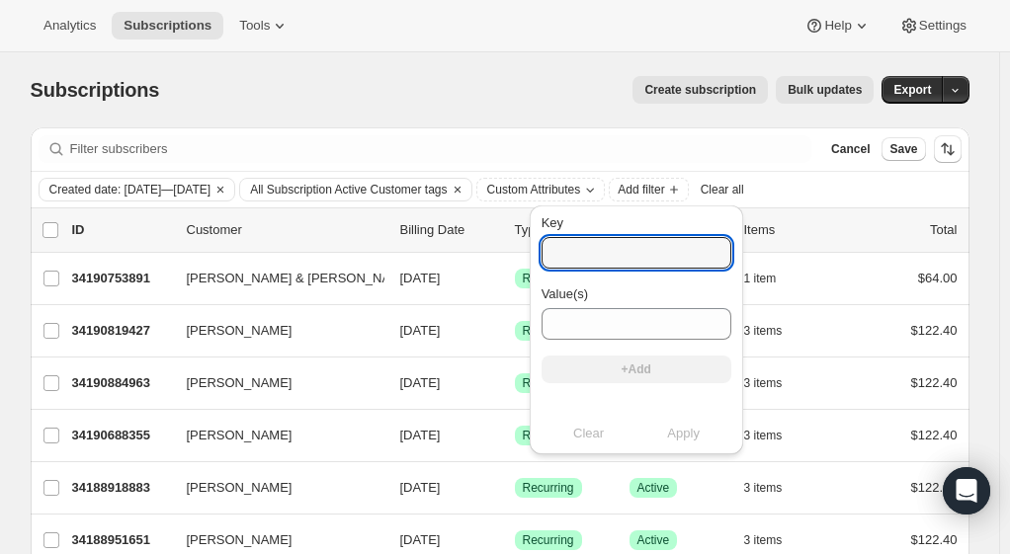
click at [574, 253] on input "Key" at bounding box center [636, 253] width 190 height 32
type input "sales_associate_name"
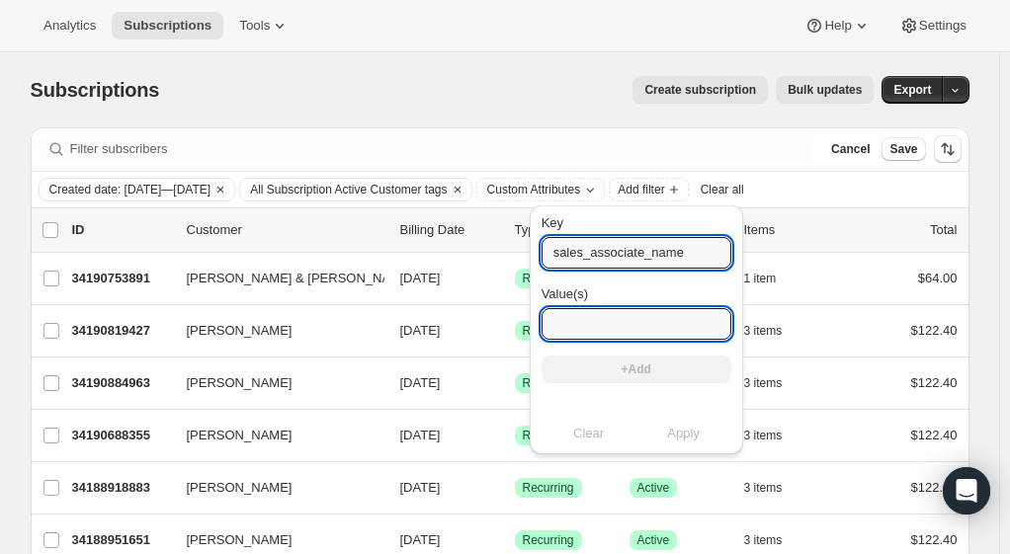
click at [584, 318] on input "Value(s)" at bounding box center [636, 324] width 190 height 32
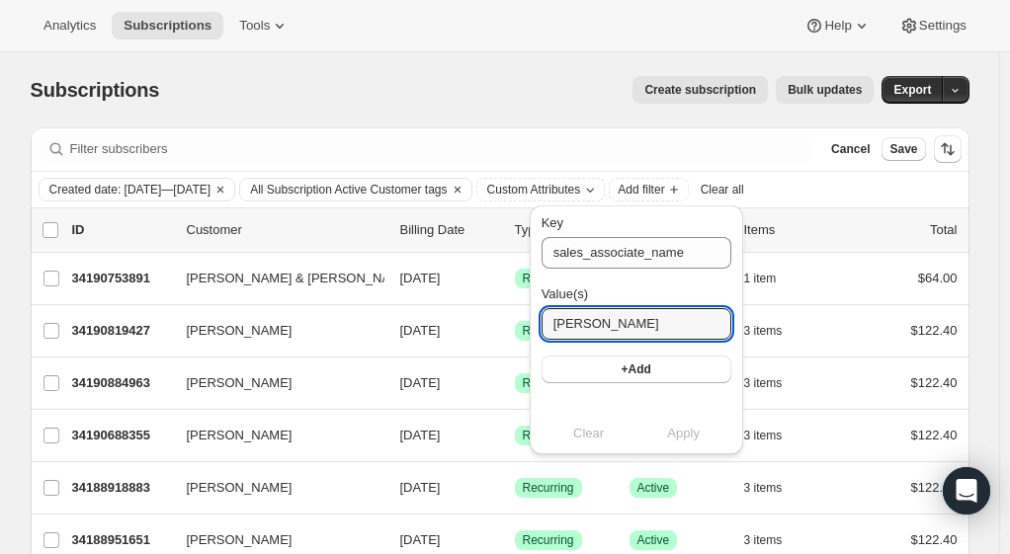
type input "[PERSON_NAME]"
click at [658, 368] on button "+Add" at bounding box center [636, 370] width 190 height 28
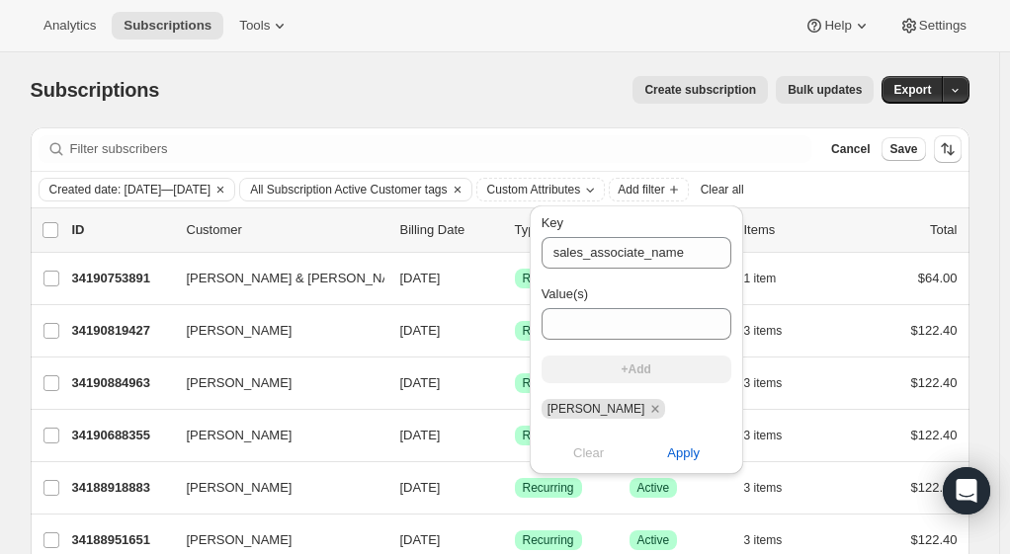
click at [667, 461] on span "Apply" at bounding box center [683, 454] width 33 height 20
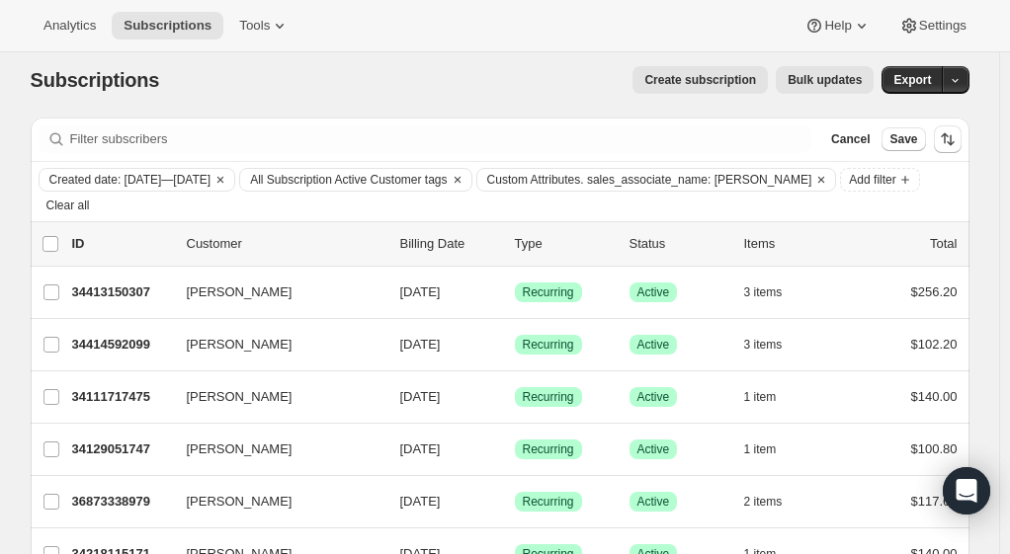
scroll to position [0, 0]
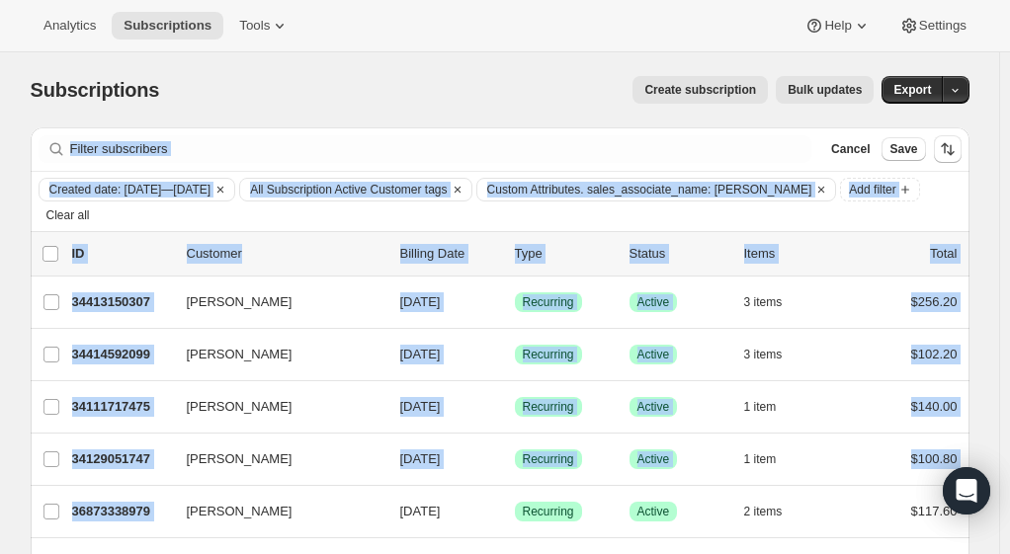
drag, startPoint x: 359, startPoint y: 460, endPoint x: 626, endPoint y: 150, distance: 409.8
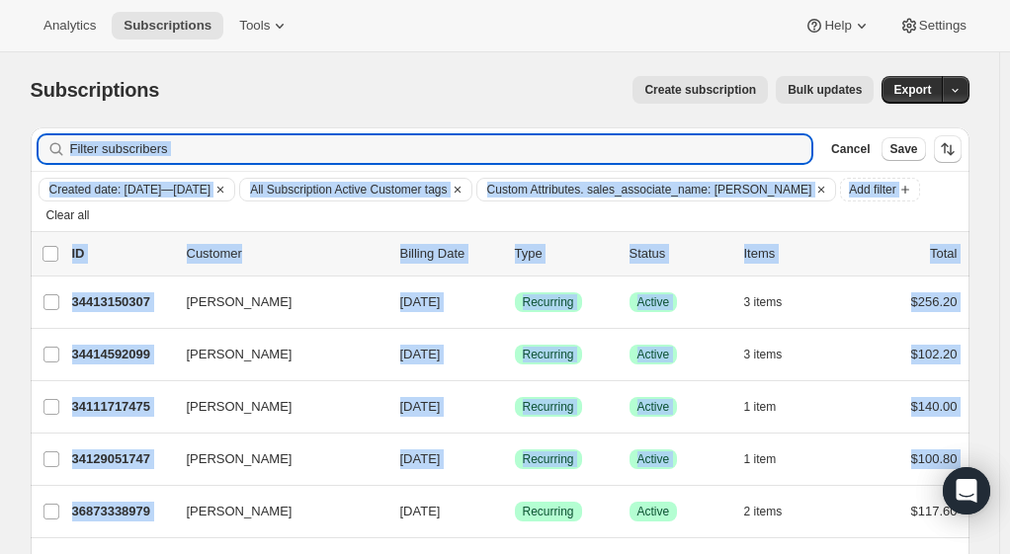
click at [626, 150] on input "Filter subscribers" at bounding box center [441, 149] width 742 height 28
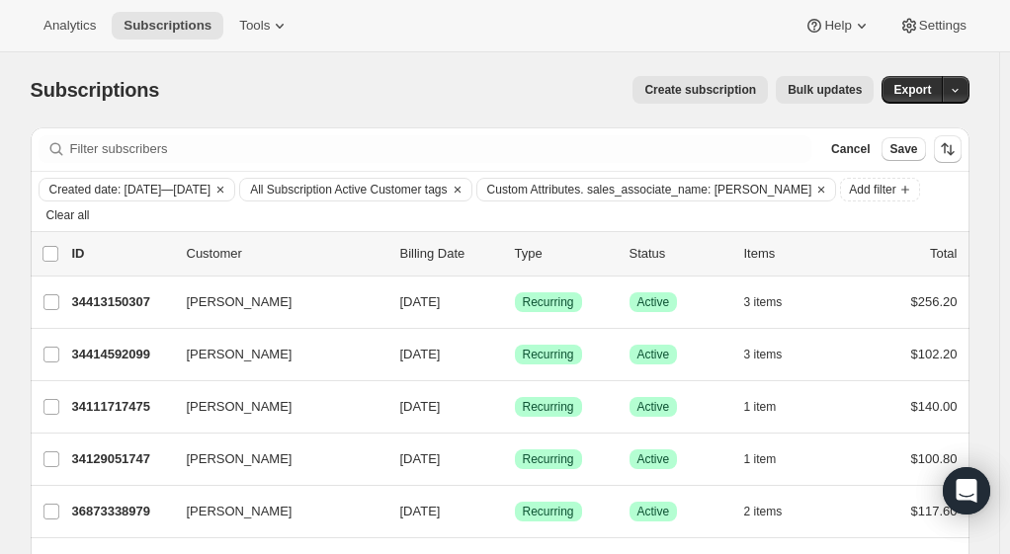
click at [731, 188] on span "Custom Attributes. sales_associate_name: [PERSON_NAME]" at bounding box center [649, 190] width 325 height 16
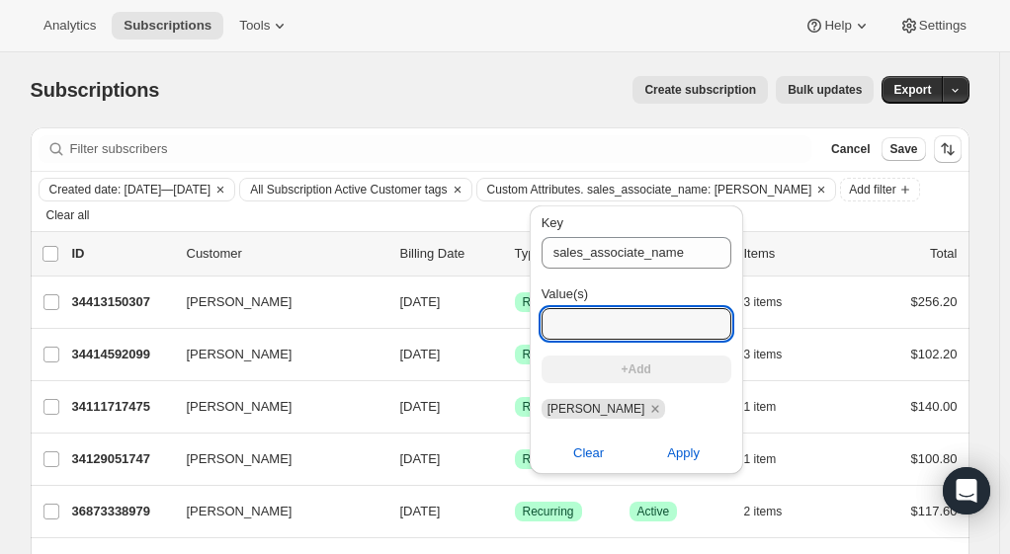
click at [604, 331] on input "Value(s)" at bounding box center [636, 324] width 190 height 32
type input "America L"
click at [661, 369] on button "+Add" at bounding box center [636, 370] width 190 height 28
click at [633, 330] on input "Value(s)" at bounding box center [645, 324] width 208 height 32
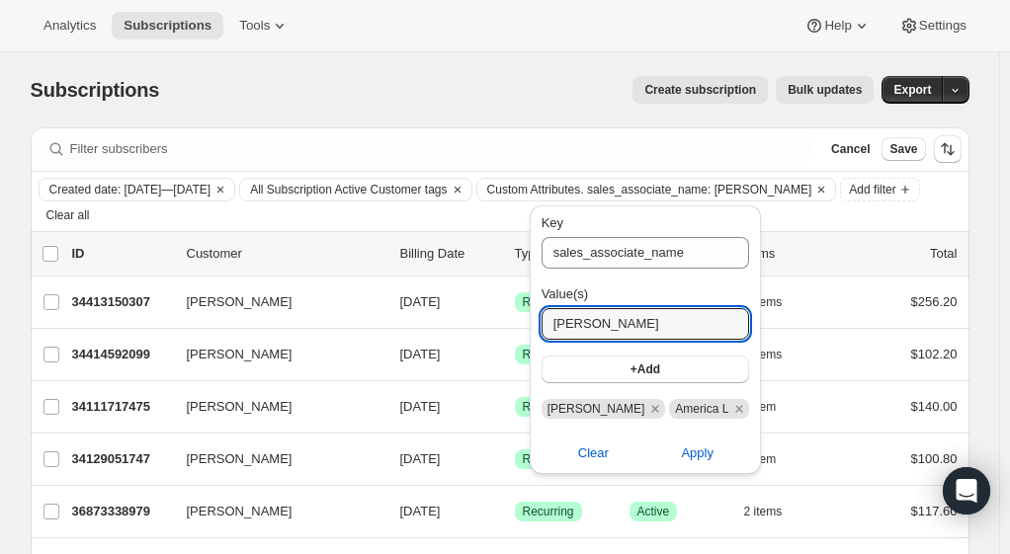
type input "[PERSON_NAME]"
click at [660, 374] on button "+Add" at bounding box center [645, 370] width 208 height 28
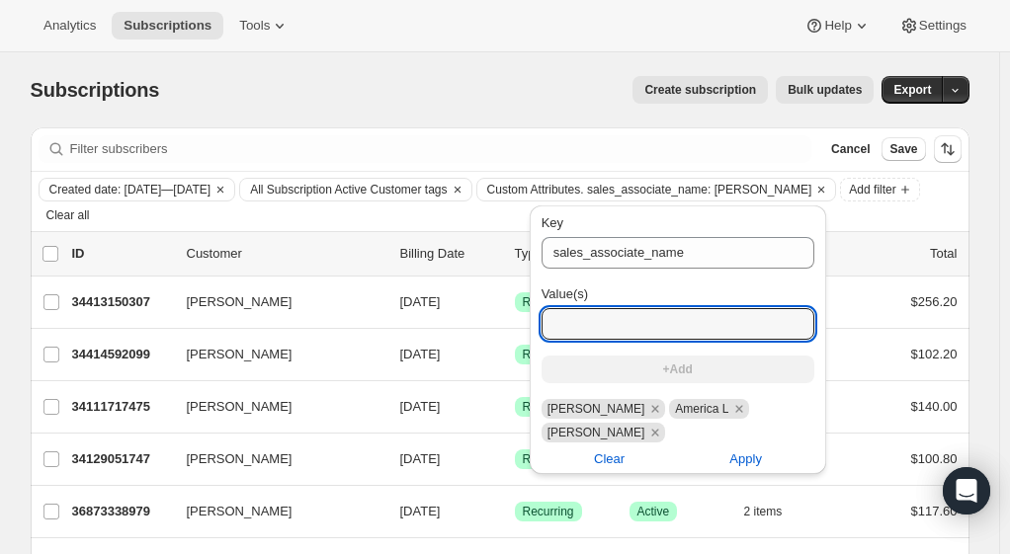
click at [676, 328] on input "Value(s)" at bounding box center [677, 324] width 273 height 32
type input "[PERSON_NAME] Port"
click at [679, 374] on button "+Add" at bounding box center [677, 370] width 273 height 28
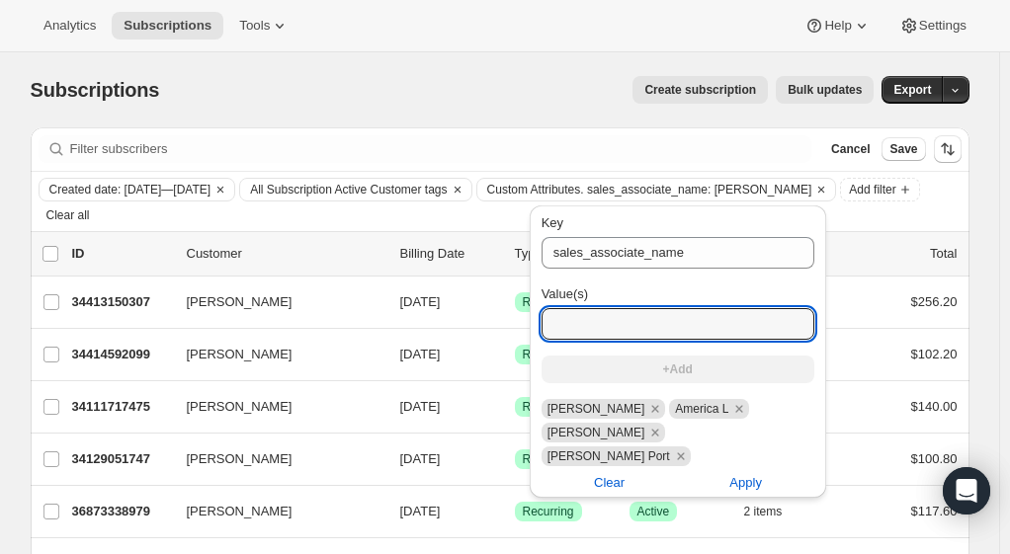
click at [640, 324] on input "Value(s)" at bounding box center [677, 324] width 273 height 32
click at [672, 448] on icon "Remove Janelle Port" at bounding box center [681, 457] width 18 height 18
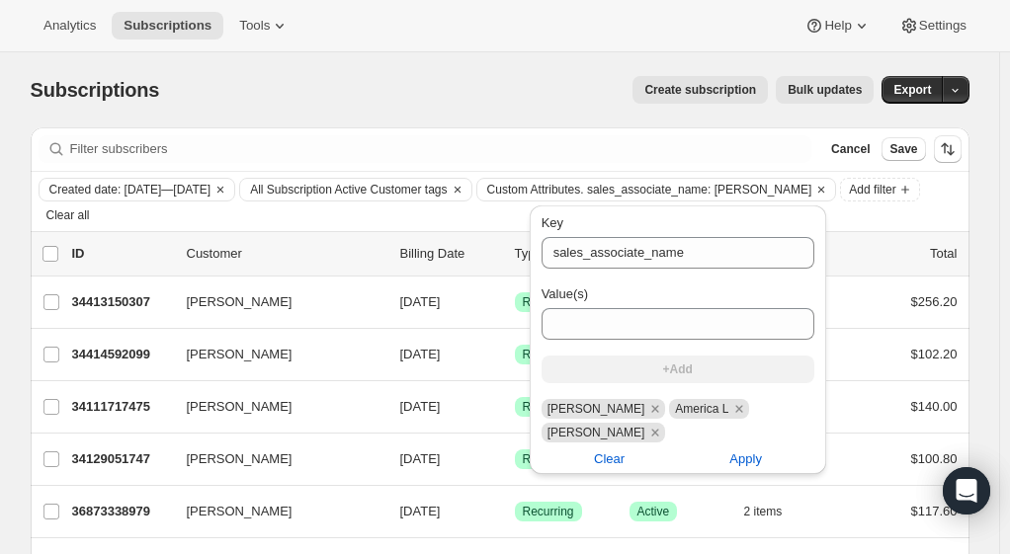
click at [730, 409] on icon "Remove America L" at bounding box center [739, 409] width 18 height 18
click at [775, 414] on icon "Remove Carlos v" at bounding box center [784, 409] width 18 height 18
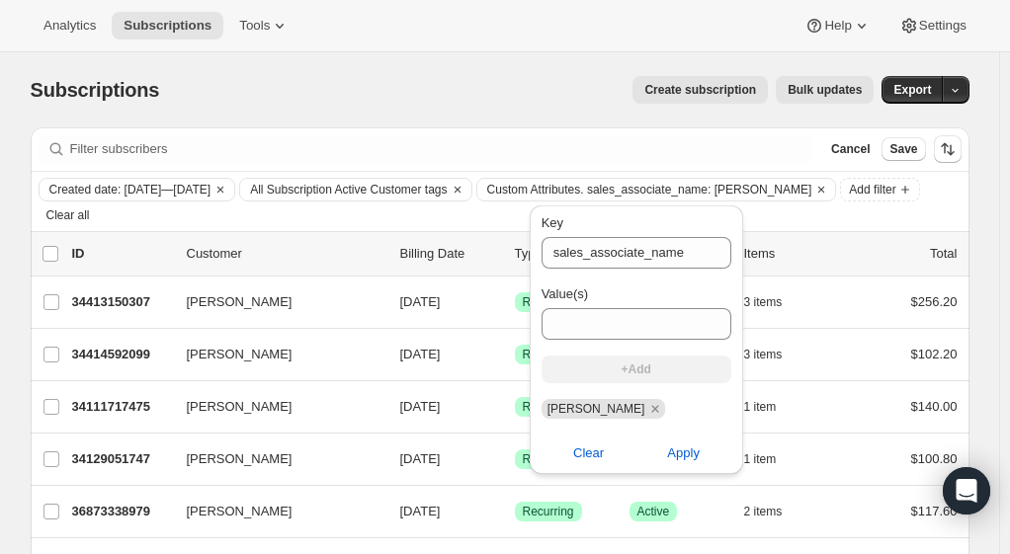
click at [463, 83] on div "Create subscription Bulk updates" at bounding box center [528, 90] width 691 height 28
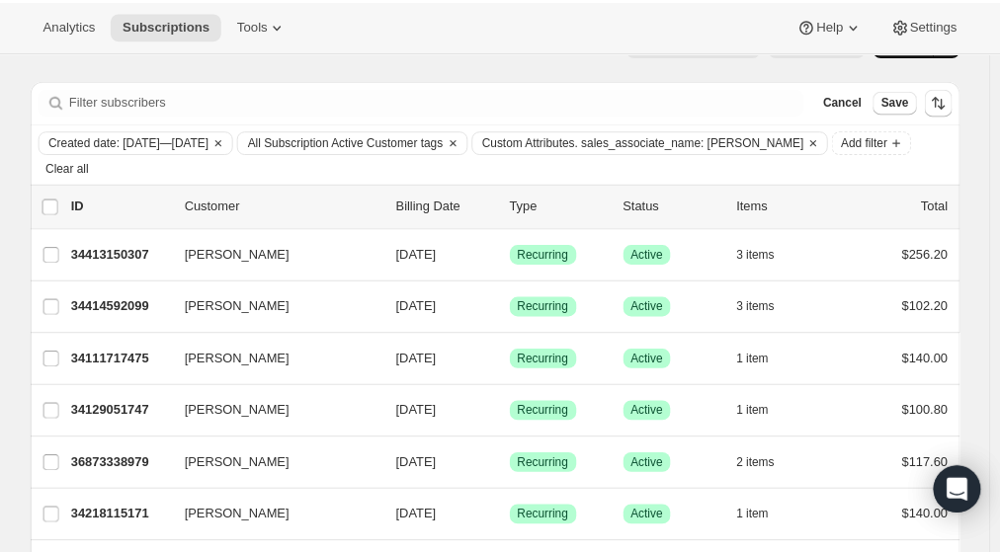
scroll to position [42, 0]
